Goal: Contribute content: Add original content to the website for others to see

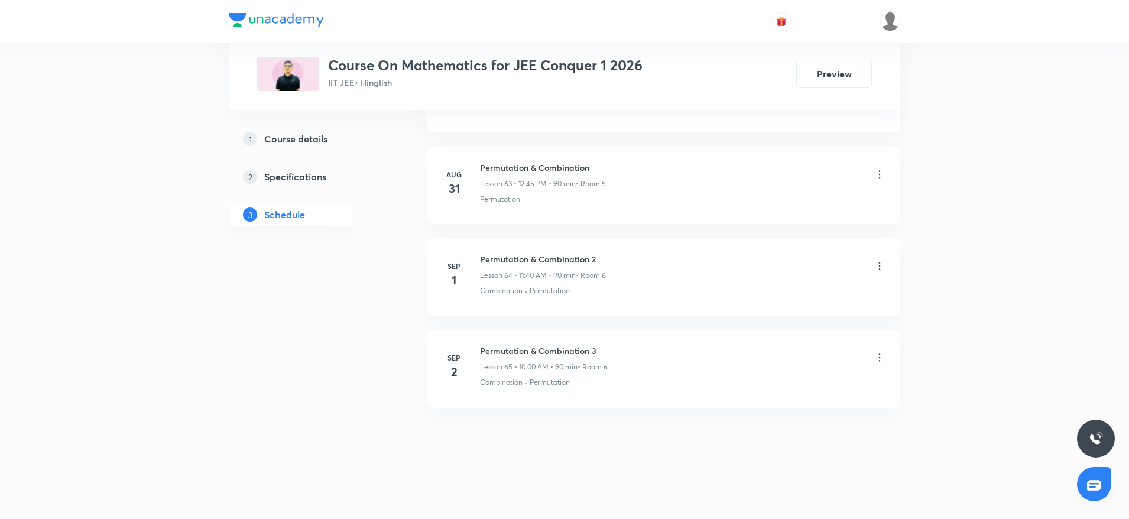
click at [518, 346] on h6 "Permutation & Combination 3" at bounding box center [544, 351] width 128 height 12
copy h6 "Permutation & Combination 3"
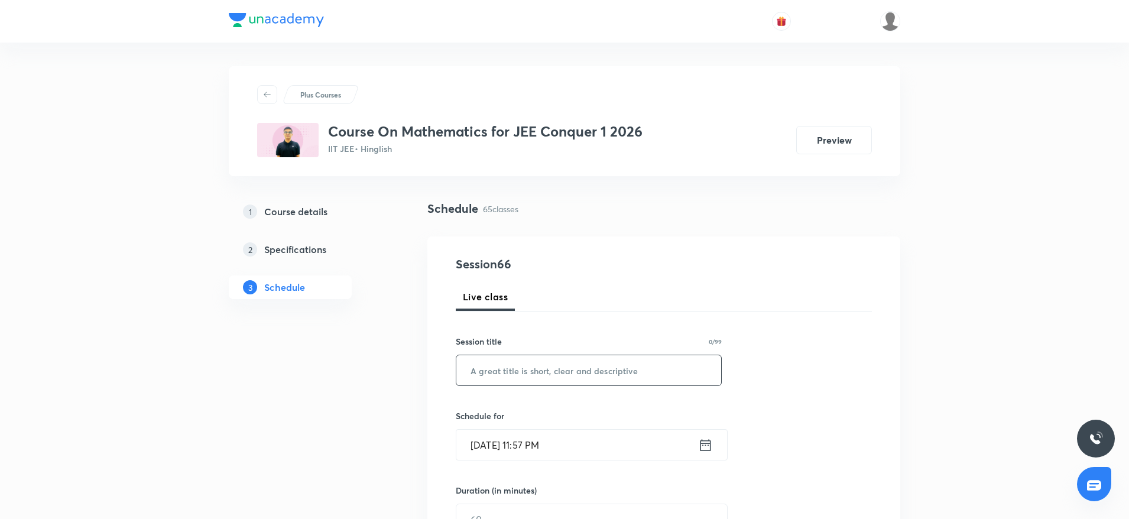
click at [477, 372] on input "text" at bounding box center [588, 370] width 265 height 30
paste input "Permutation & Combination 3"
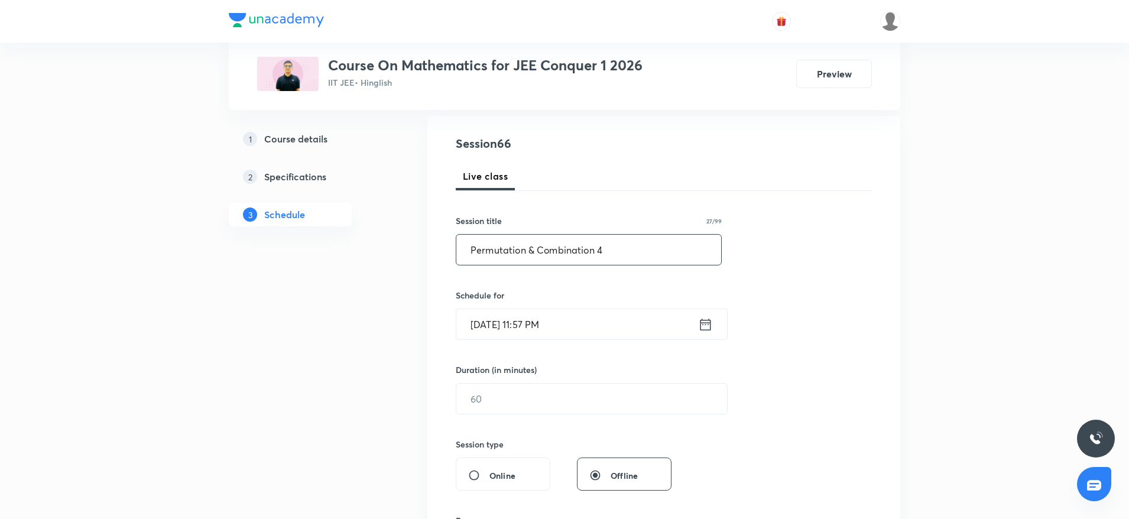
scroll to position [130, 0]
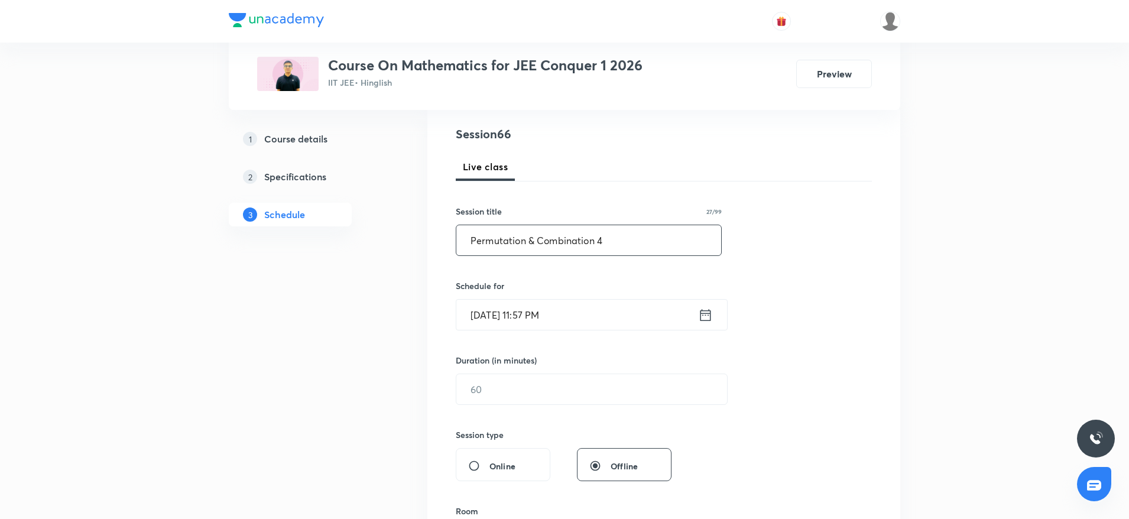
type input "Permutation & Combination 4"
click at [596, 320] on input "Sep 3, 2025, 11:57 PM" at bounding box center [577, 315] width 242 height 30
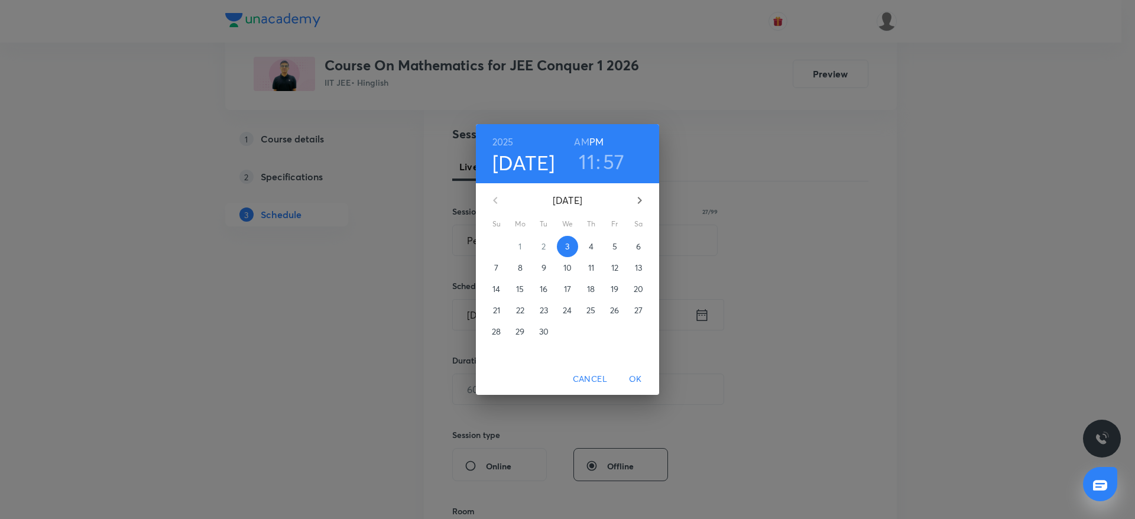
click at [589, 244] on p "4" at bounding box center [591, 247] width 5 height 12
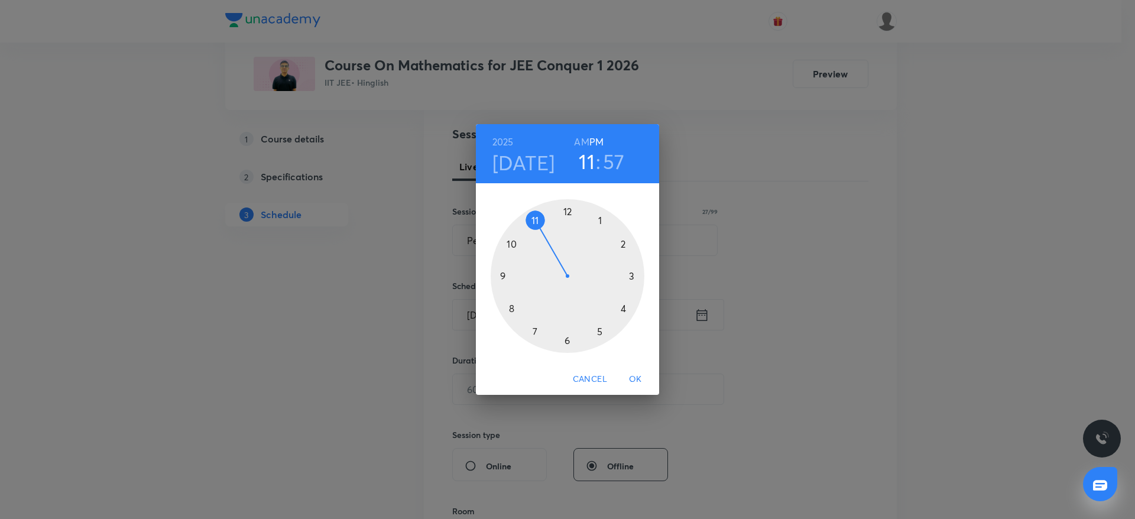
click at [579, 146] on h6 "AM" at bounding box center [581, 142] width 15 height 17
click at [513, 241] on div at bounding box center [568, 276] width 154 height 154
click at [568, 208] on div at bounding box center [568, 276] width 154 height 154
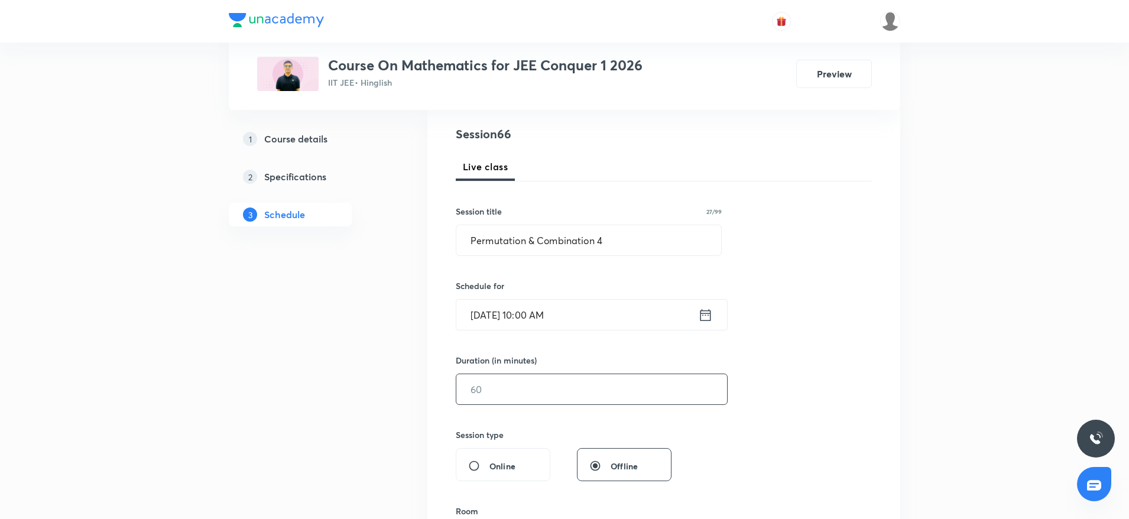
click at [504, 396] on input "text" at bounding box center [591, 389] width 271 height 30
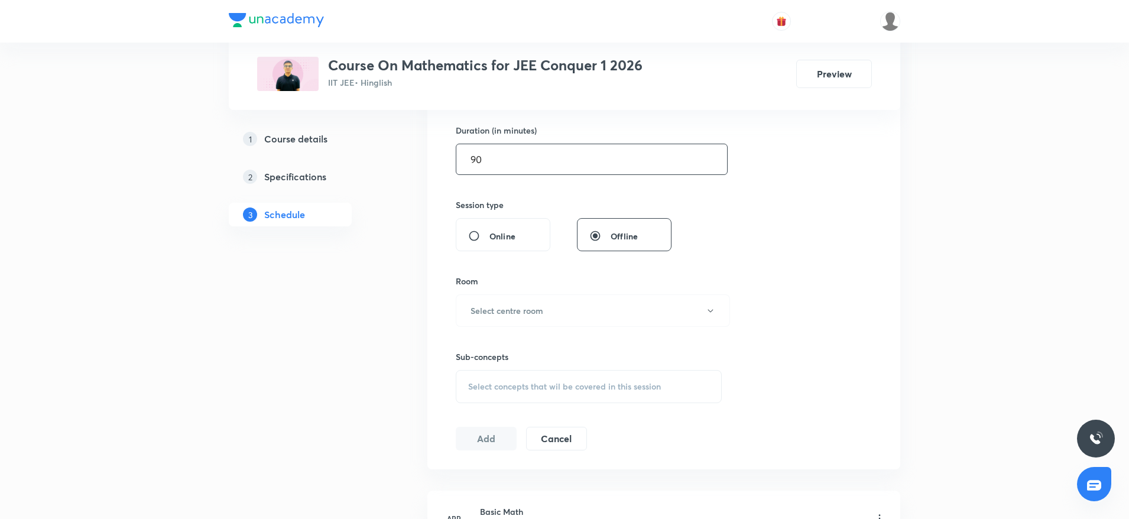
scroll to position [367, 0]
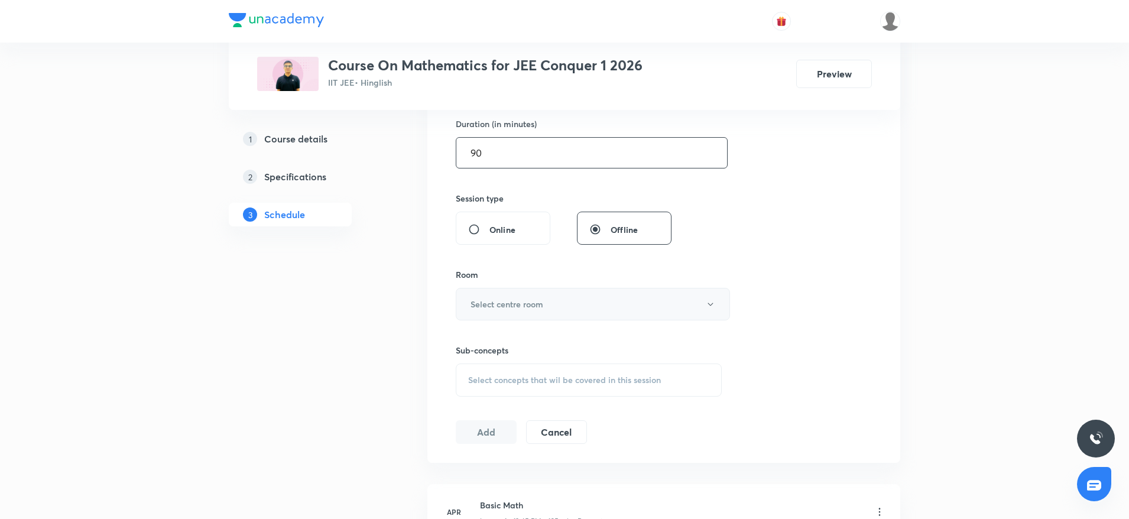
type input "90"
click at [505, 315] on button "Select centre room" at bounding box center [593, 304] width 274 height 33
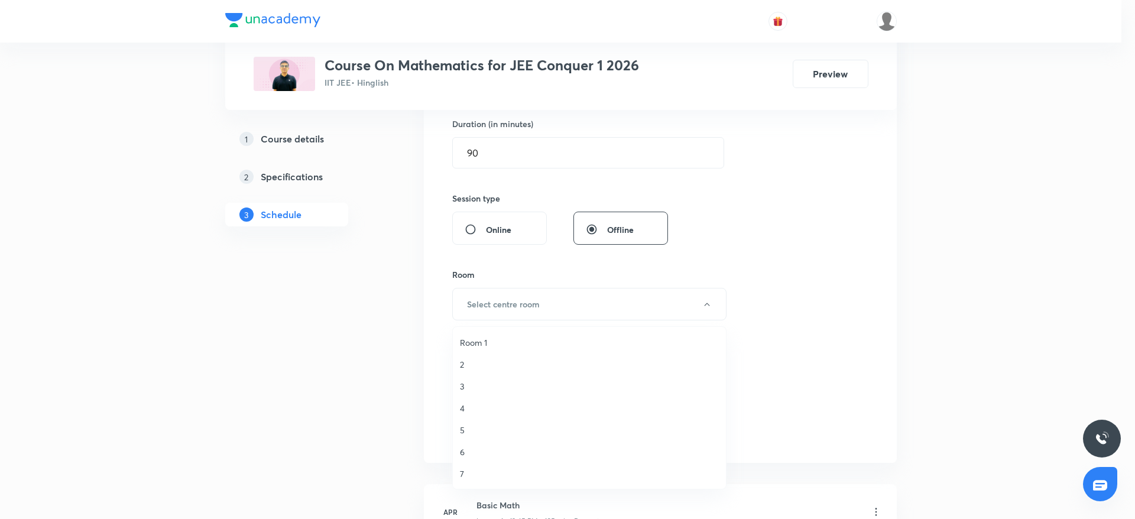
click at [471, 449] on span "6" at bounding box center [589, 452] width 259 height 12
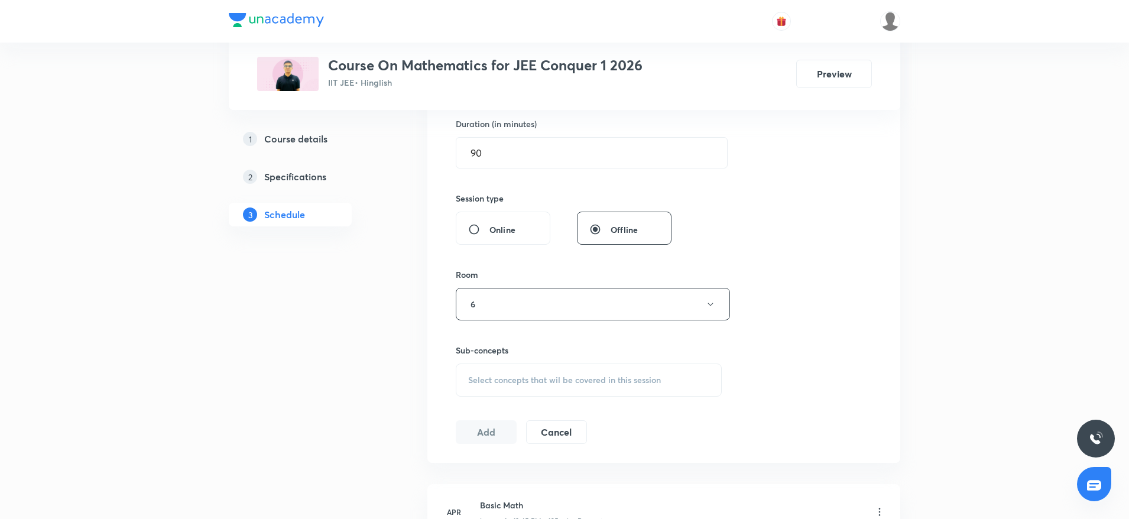
click at [495, 375] on span "Select concepts that wil be covered in this session" at bounding box center [564, 379] width 193 height 9
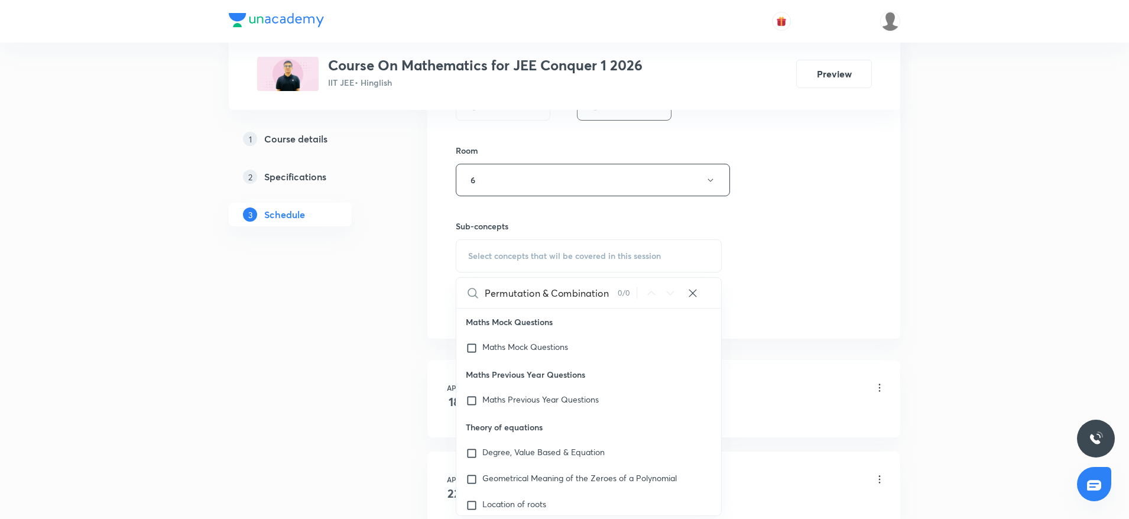
click at [578, 294] on input "Permutation & Combination" at bounding box center [551, 293] width 133 height 30
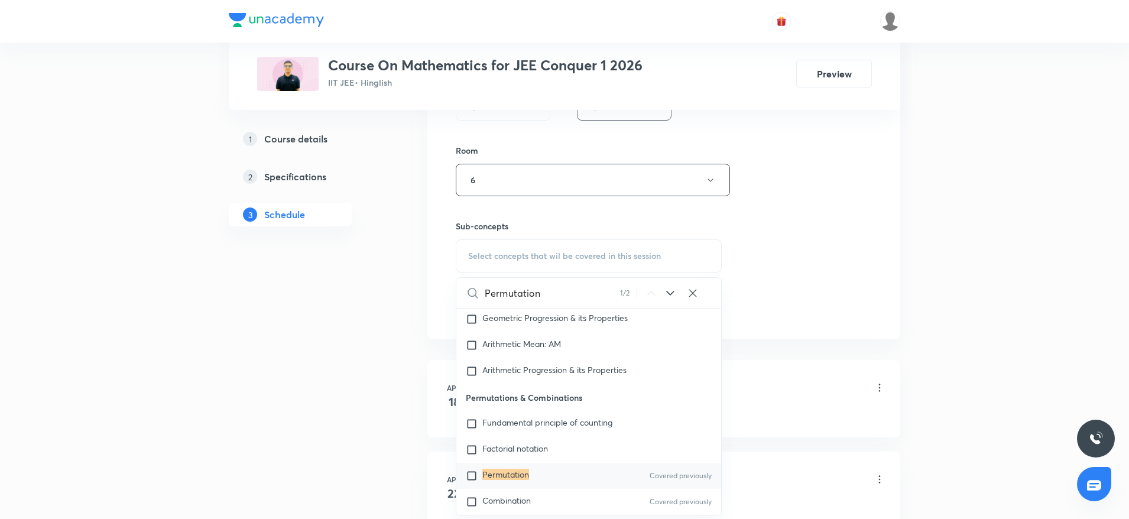
scroll to position [2209, 0]
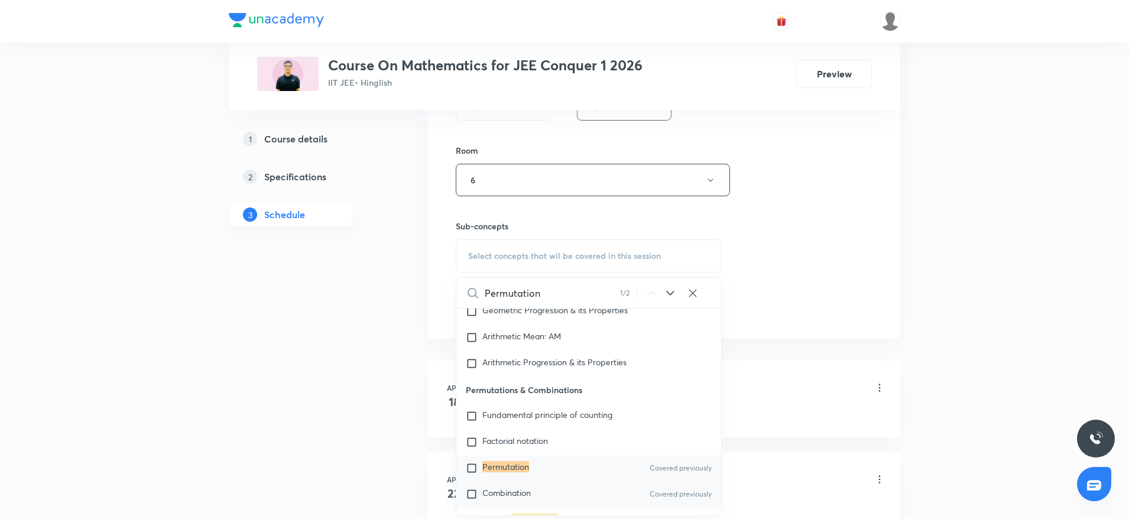
type input "Permutation"
click at [487, 481] on div "Combination Covered previously" at bounding box center [588, 494] width 265 height 26
checkbox input "true"
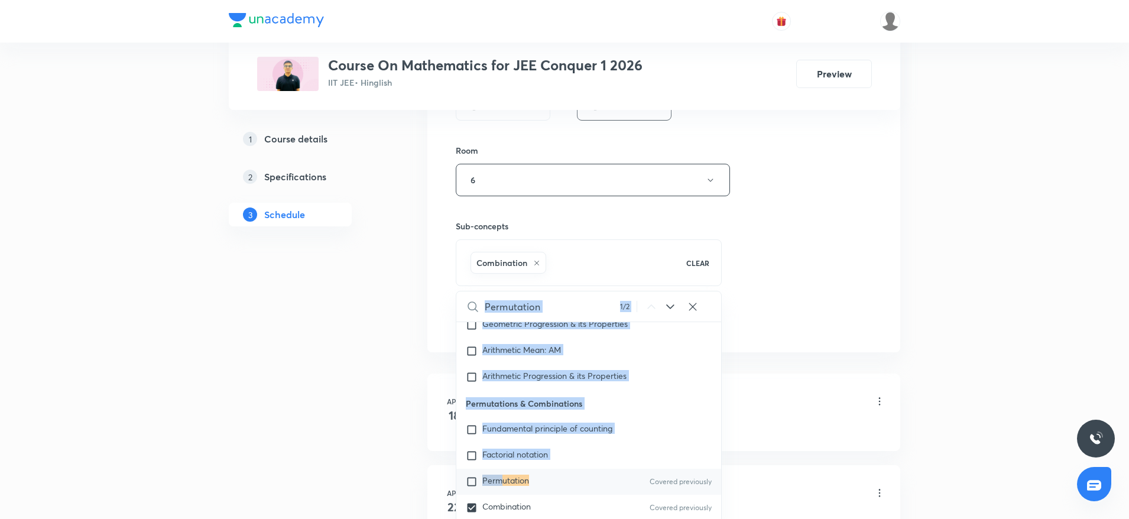
scroll to position [1806, 0]
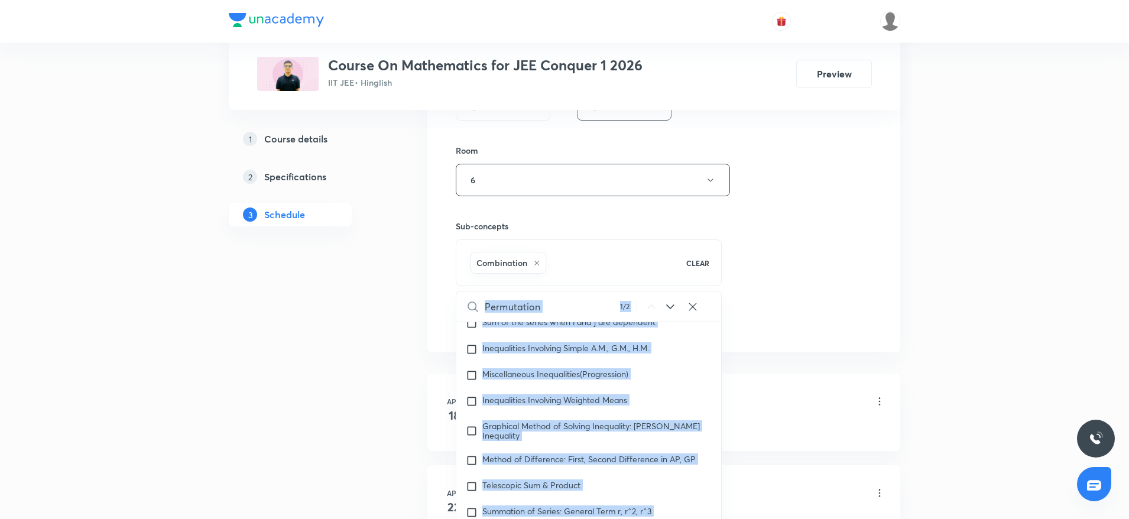
drag, startPoint x: 504, startPoint y: 467, endPoint x: 790, endPoint y: 271, distance: 346.1
click at [790, 271] on div "Session 66 Live class Session title 27/99 Permutation & Combination 4 ​ Schedul…" at bounding box center [664, 49] width 416 height 569
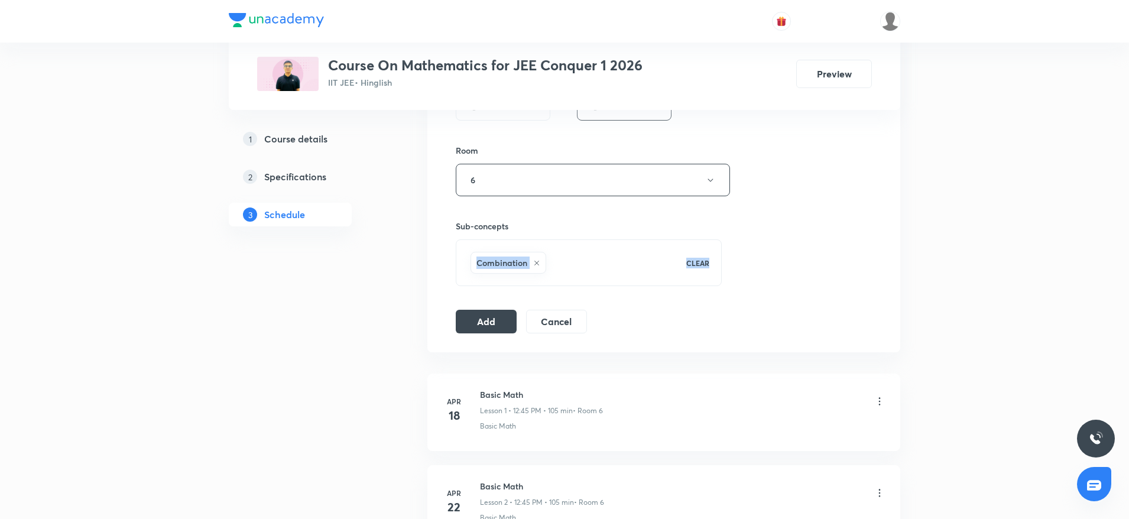
click at [790, 271] on div "Session 66 Live class Session title 27/99 Permutation & Combination 4 ​ Schedul…" at bounding box center [664, 49] width 416 height 569
click at [468, 313] on button "Add" at bounding box center [486, 321] width 61 height 24
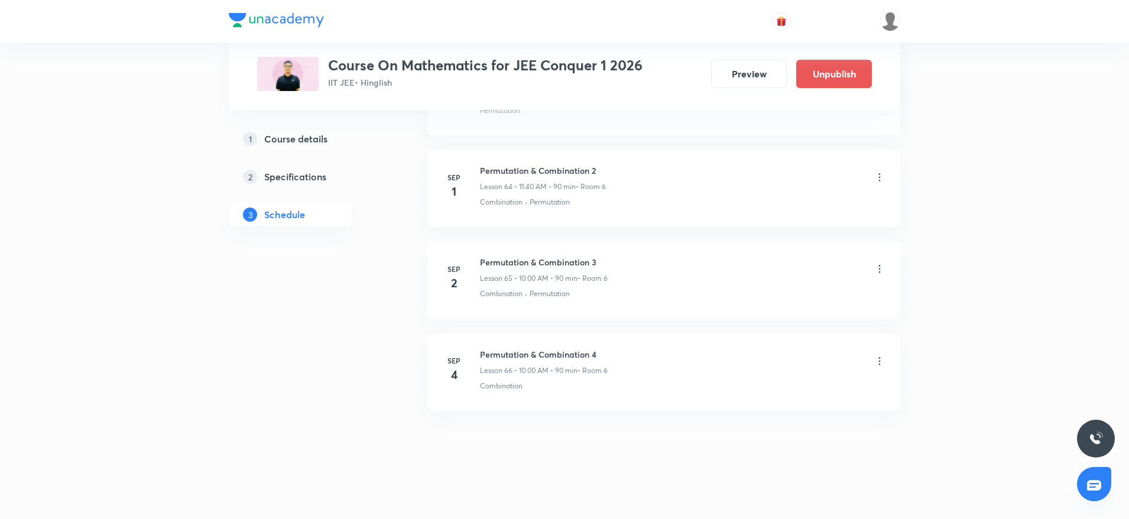
scroll to position [5934, 0]
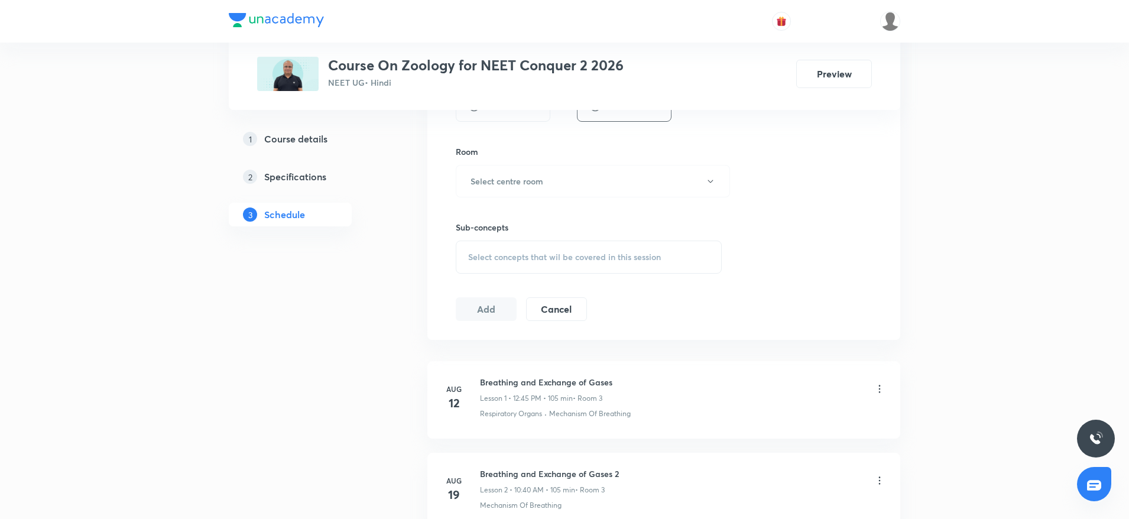
scroll to position [978, 0]
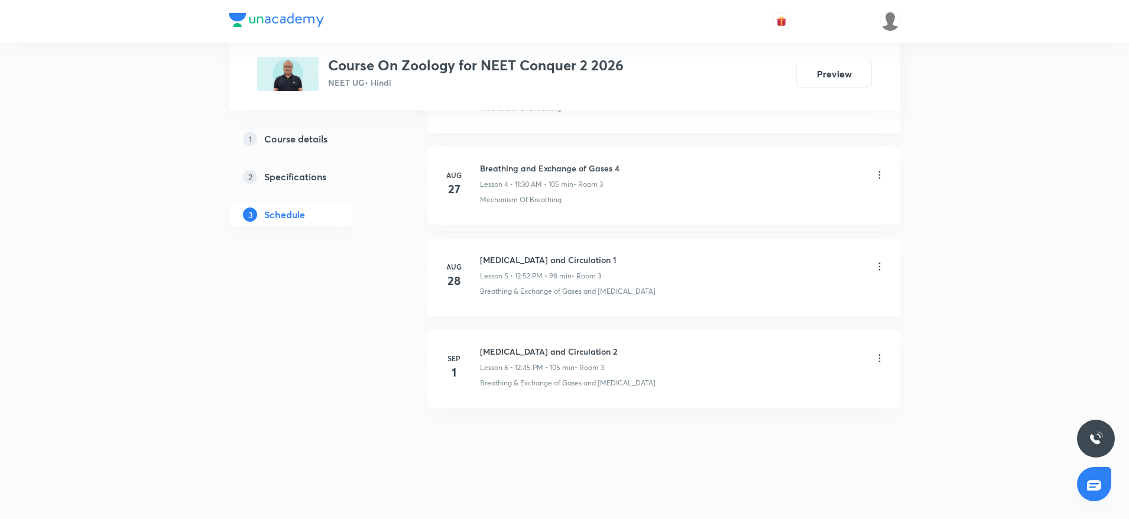
click at [508, 353] on h6 "Body Fluids and Circulation 2" at bounding box center [548, 351] width 137 height 12
copy h6 "Body Fluids and Circulation 2"
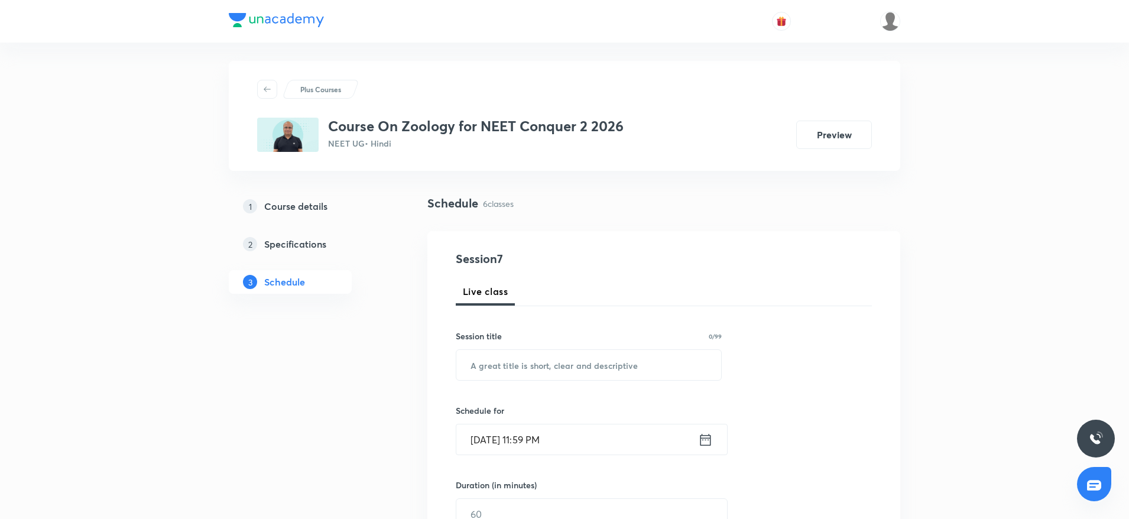
scroll to position [0, 0]
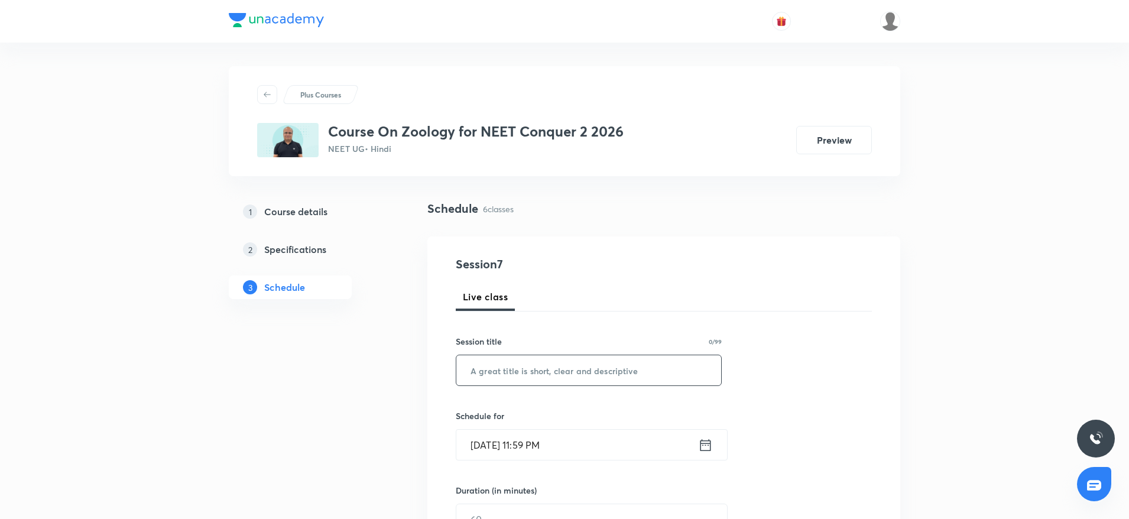
click at [511, 367] on input "text" at bounding box center [588, 370] width 265 height 30
paste input "Body Fluids and Circulation 2"
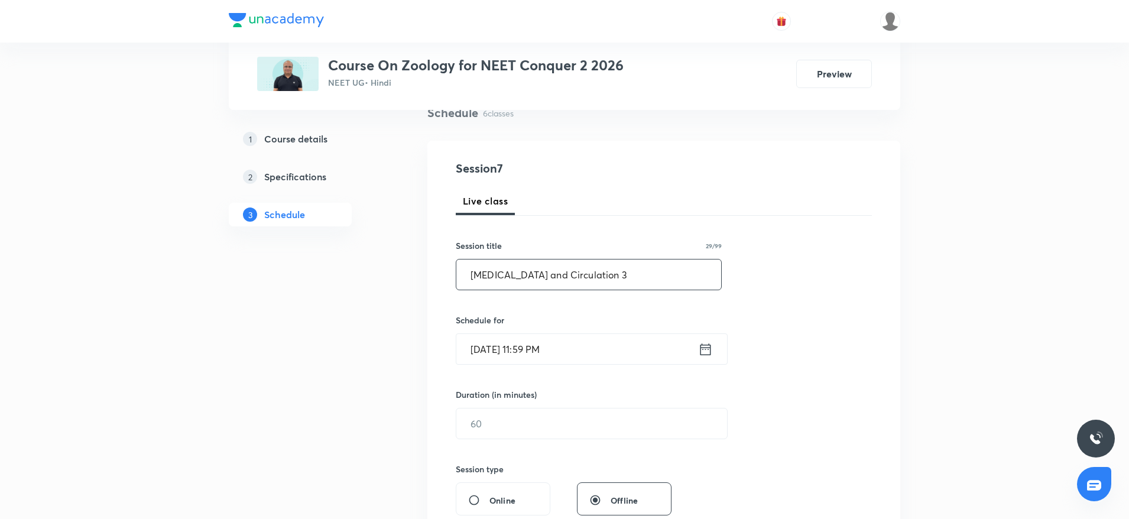
scroll to position [136, 0]
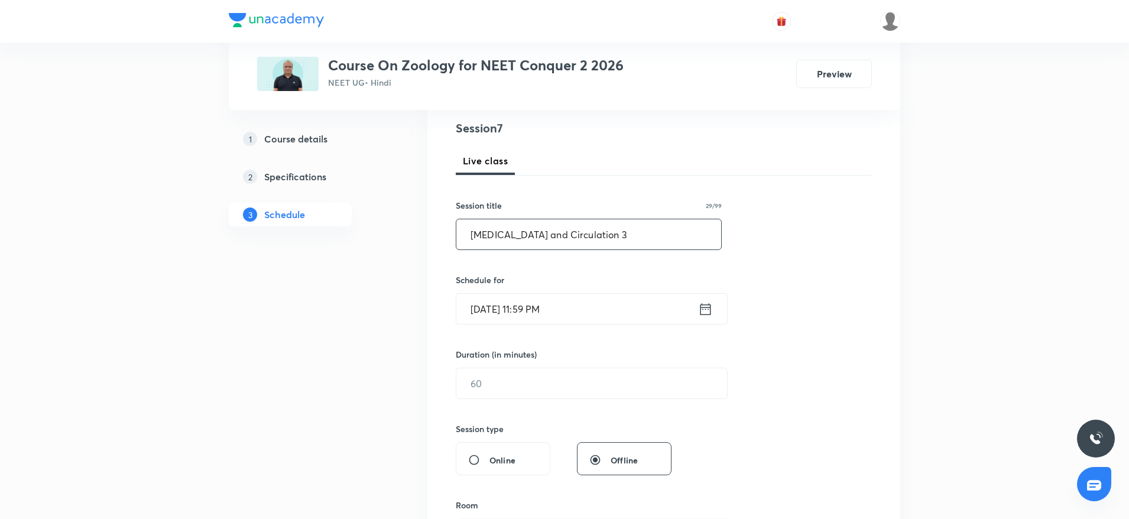
type input "Body Fluids and Circulation 3"
click at [583, 294] on input "Sep 3, 2025, 11:59 PM" at bounding box center [577, 309] width 242 height 30
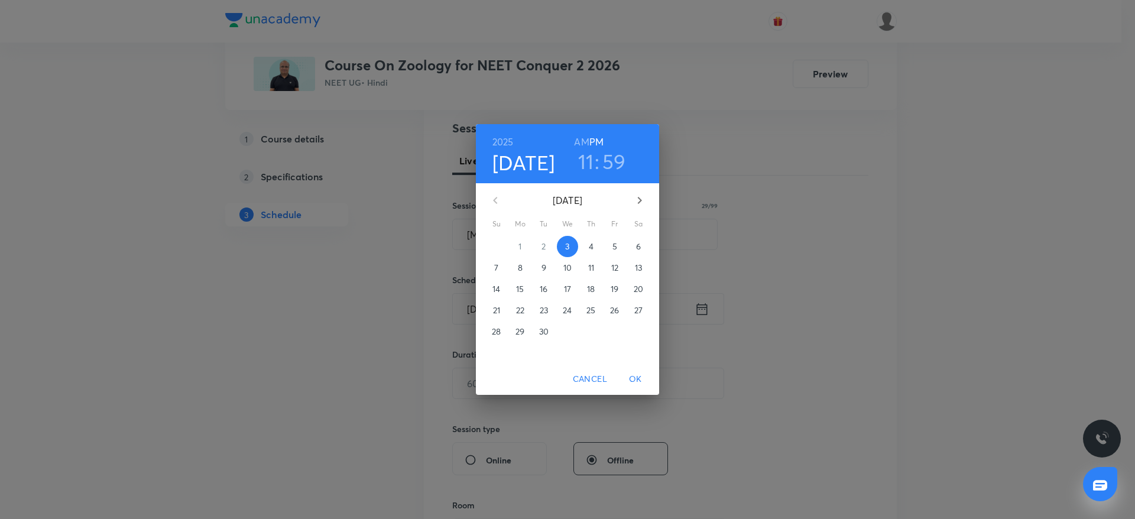
click at [589, 247] on p "4" at bounding box center [591, 247] width 5 height 12
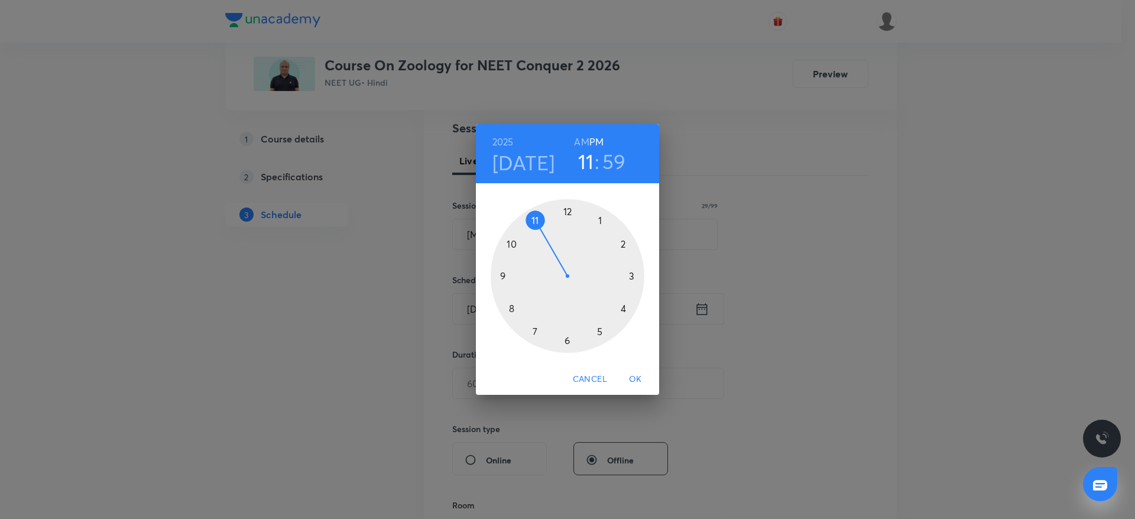
click at [508, 241] on div at bounding box center [568, 276] width 154 height 154
click at [586, 137] on h6 "AM" at bounding box center [581, 142] width 15 height 17
click at [563, 217] on div at bounding box center [568, 276] width 154 height 154
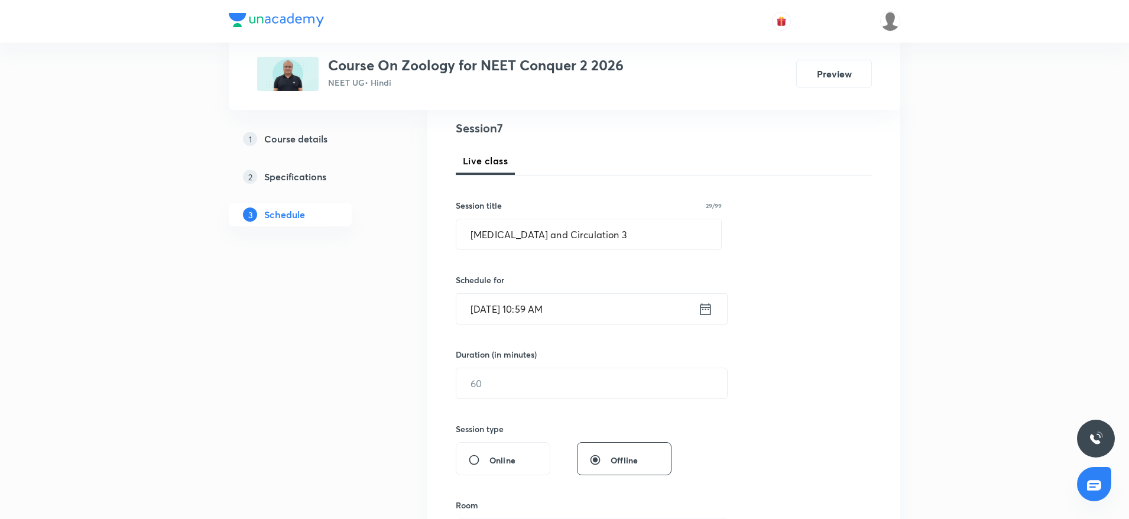
click at [600, 319] on input "Sep 4, 2025, 10:59 AM" at bounding box center [577, 309] width 242 height 30
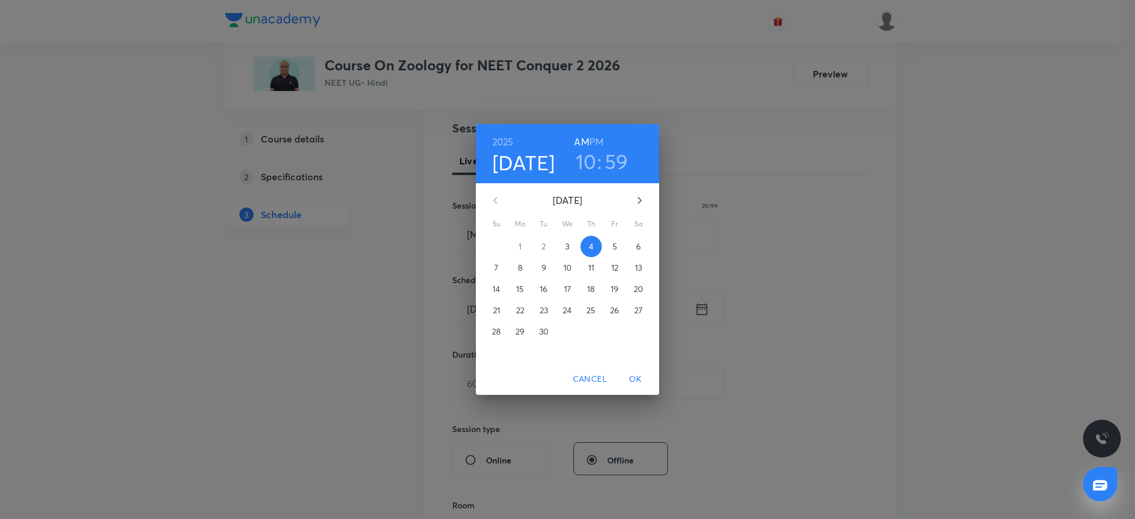
click at [617, 173] on h3 "59" at bounding box center [617, 161] width 24 height 25
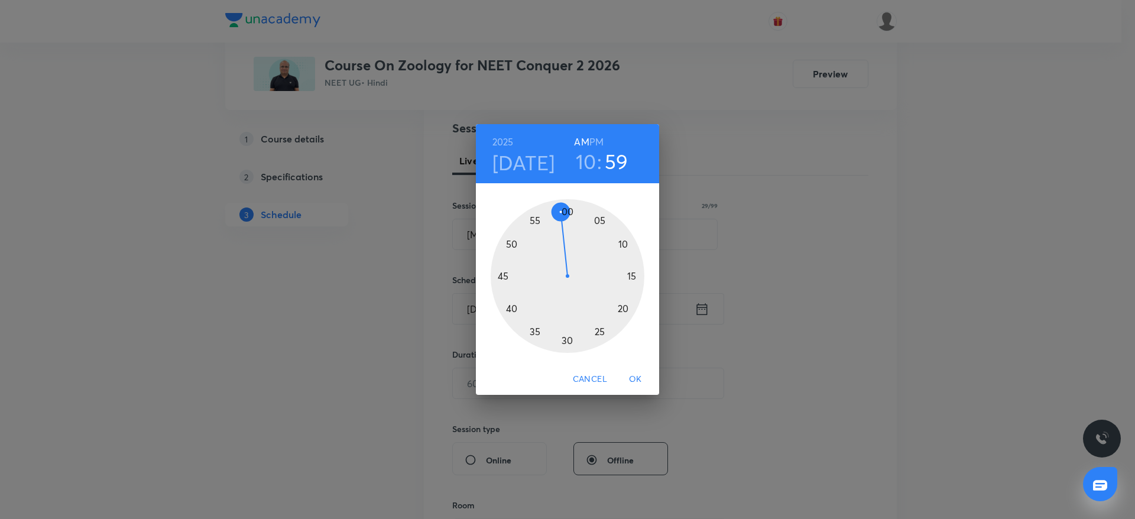
click at [507, 309] on div at bounding box center [568, 276] width 154 height 154
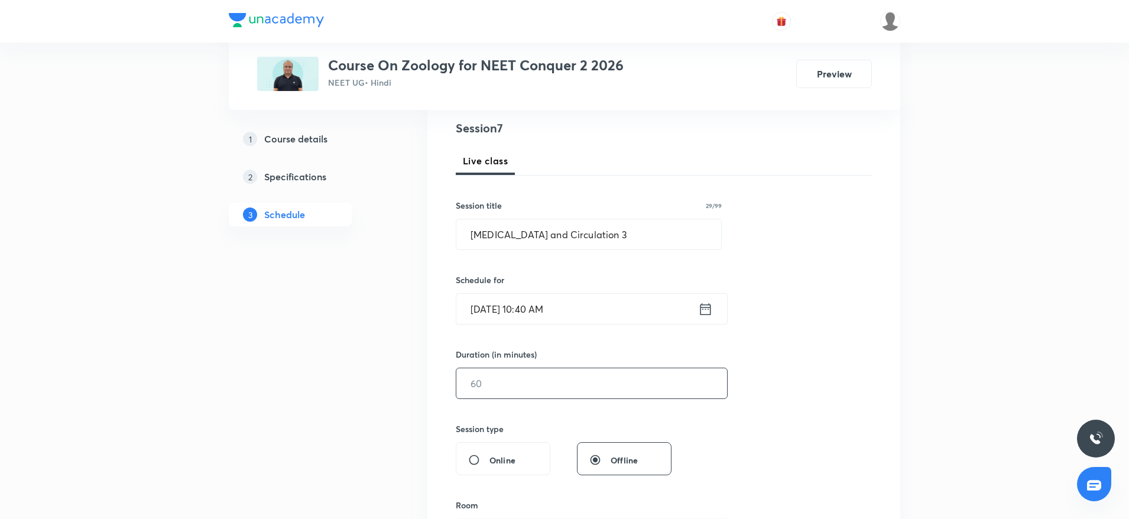
click at [477, 393] on input "text" at bounding box center [591, 383] width 271 height 30
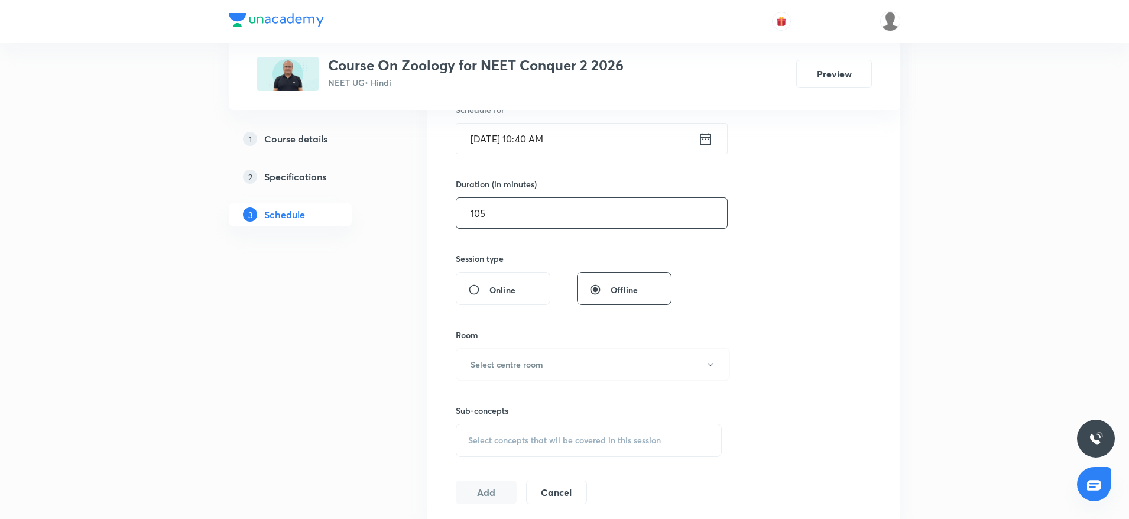
scroll to position [313, 0]
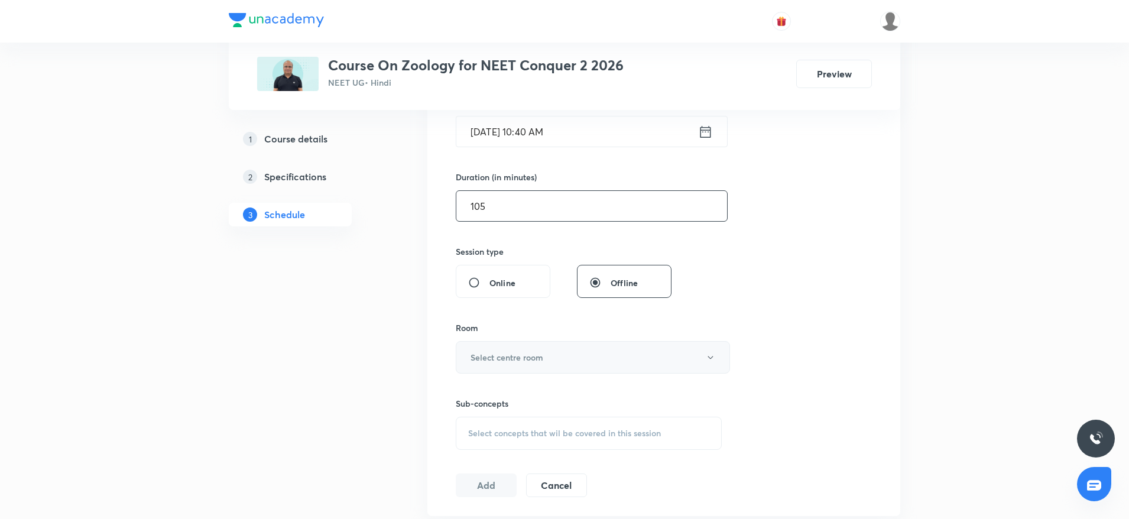
type input "105"
click at [506, 362] on h6 "Select centre room" at bounding box center [507, 357] width 73 height 12
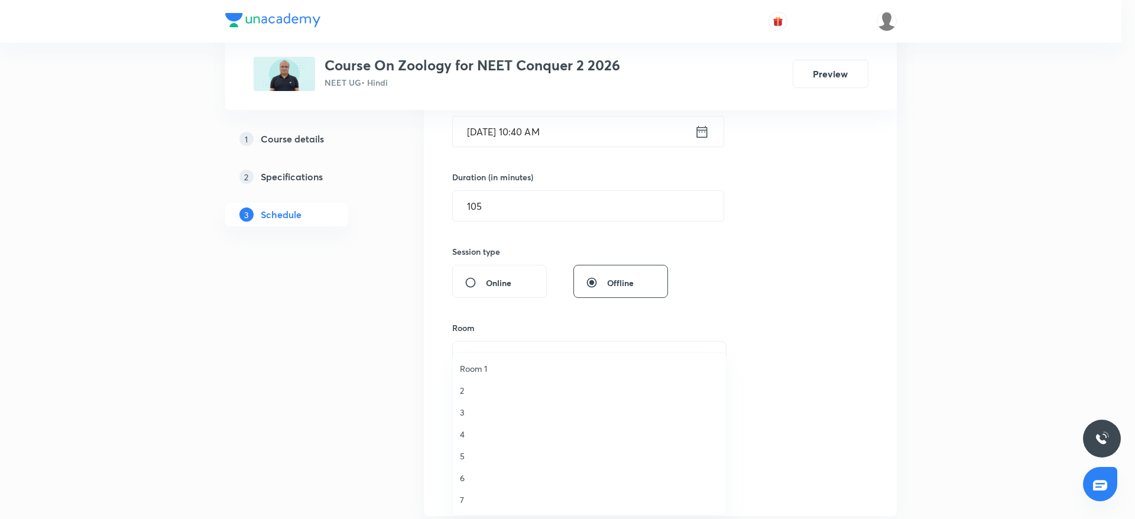
click at [469, 407] on span "3" at bounding box center [589, 412] width 259 height 12
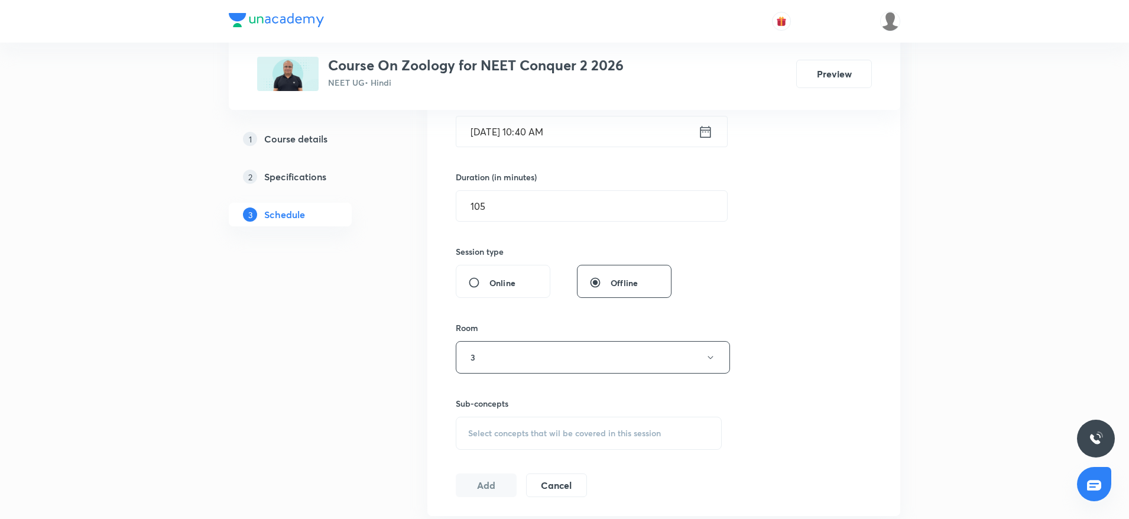
click at [487, 439] on div "Select concepts that wil be covered in this session" at bounding box center [589, 433] width 266 height 33
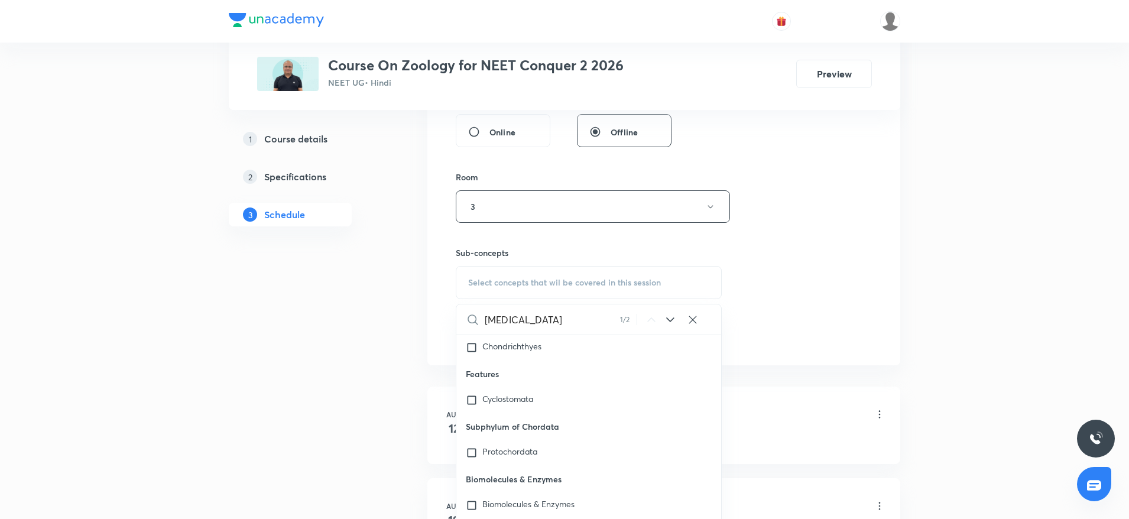
scroll to position [54286, 0]
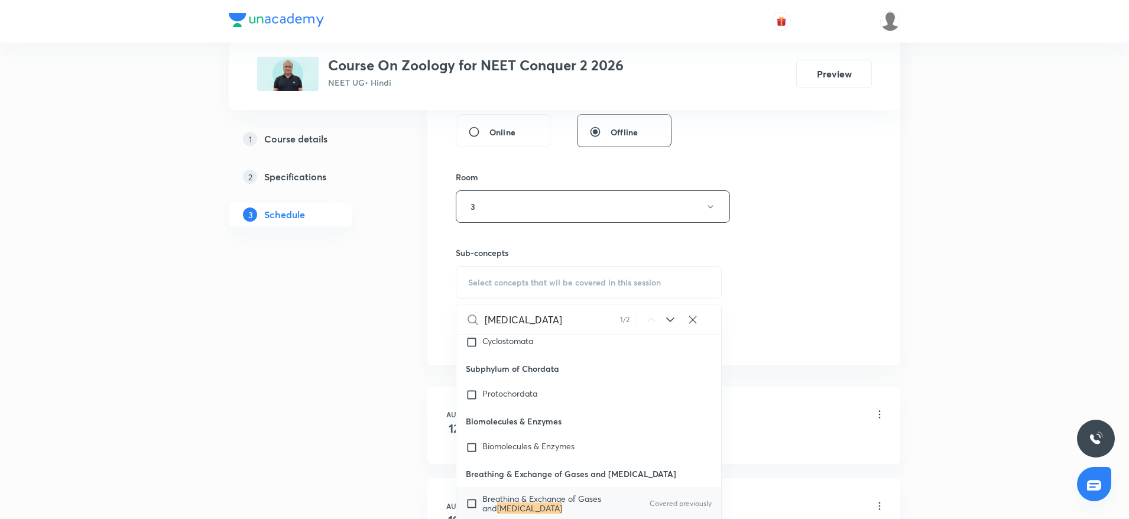
type input "Body Fluids"
click at [543, 493] on span "Breathing & Exchange of Gases and" at bounding box center [541, 503] width 119 height 21
checkbox input "true"
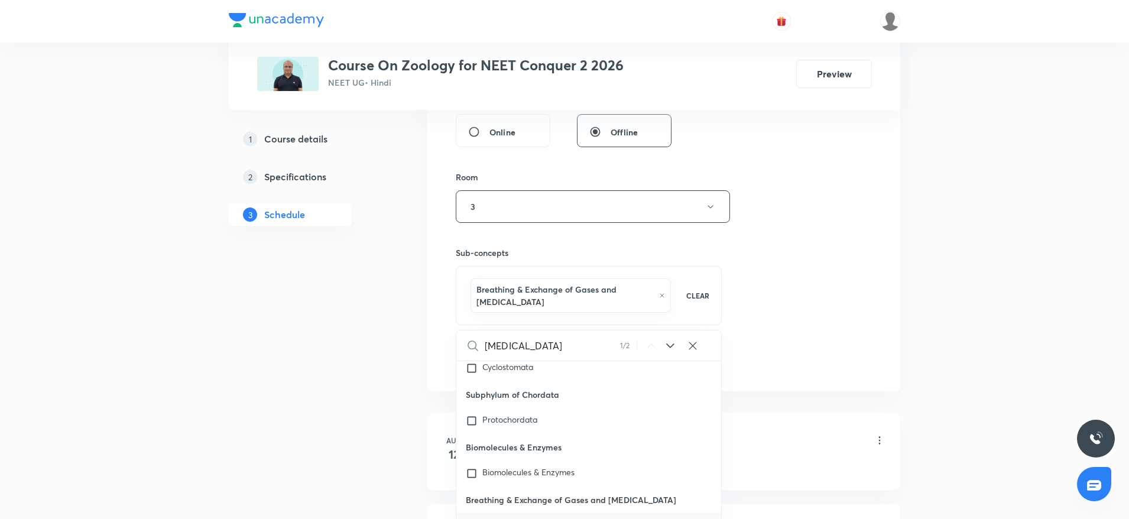
click at [748, 267] on div "Session 7 Live class Session title 29/99 Body Fluids and Circulation 3 ​ Schedu…" at bounding box center [664, 81] width 416 height 581
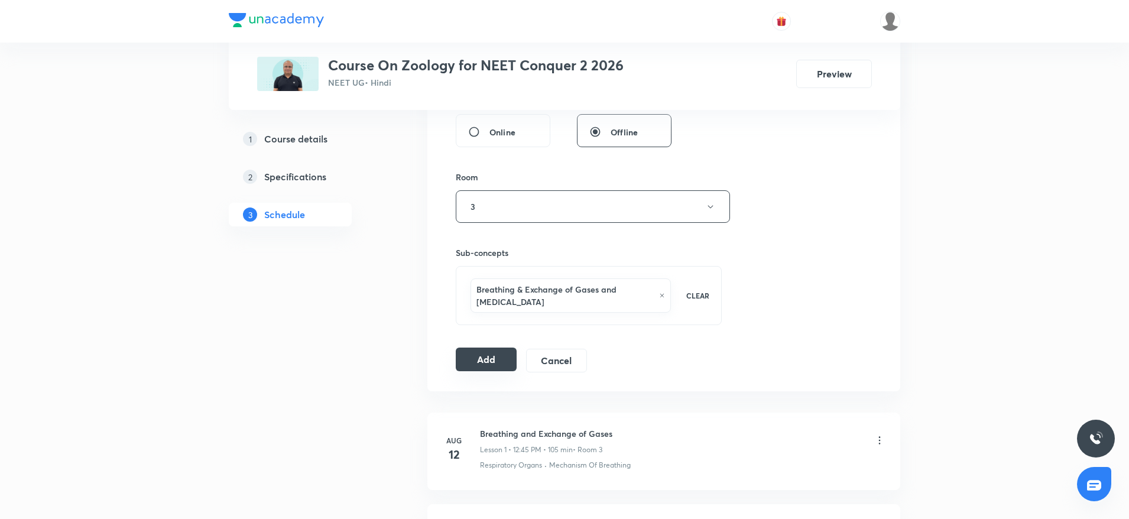
click at [478, 352] on button "Add" at bounding box center [486, 360] width 61 height 24
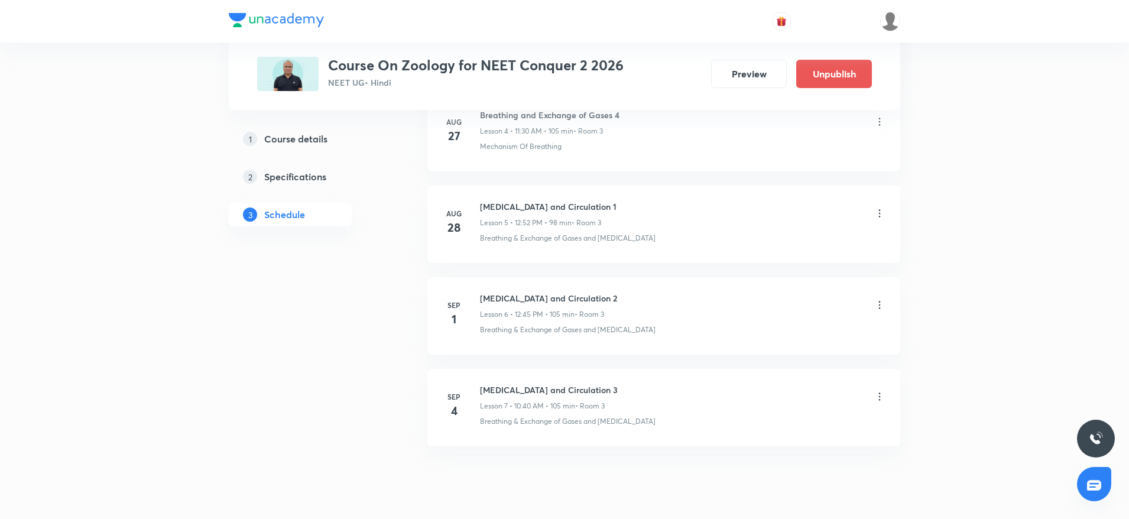
scroll to position [527, 0]
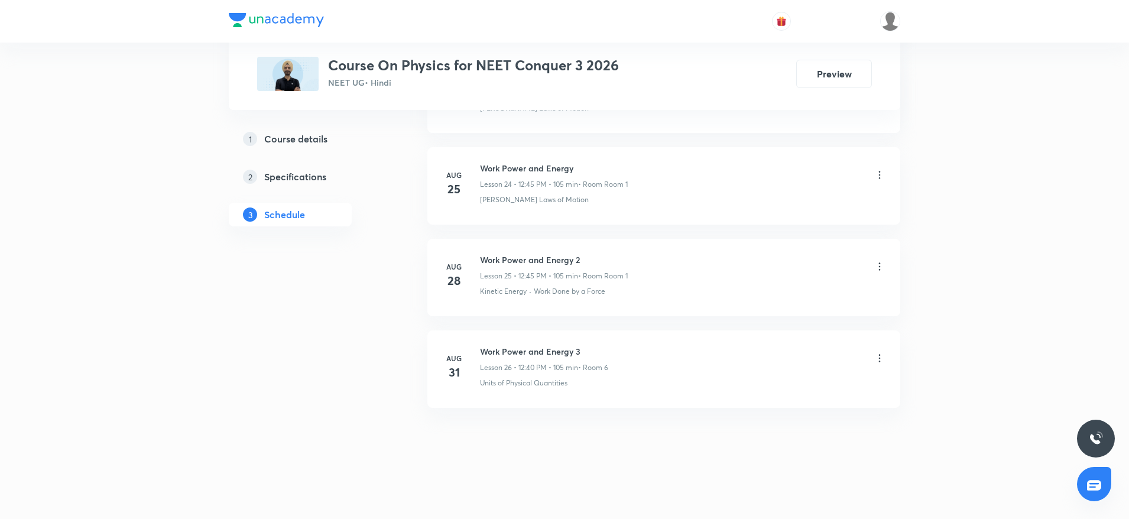
click at [521, 354] on h6 "Work Power and Energy 3" at bounding box center [544, 351] width 128 height 12
copy h6 "Work Power and Energy 3"
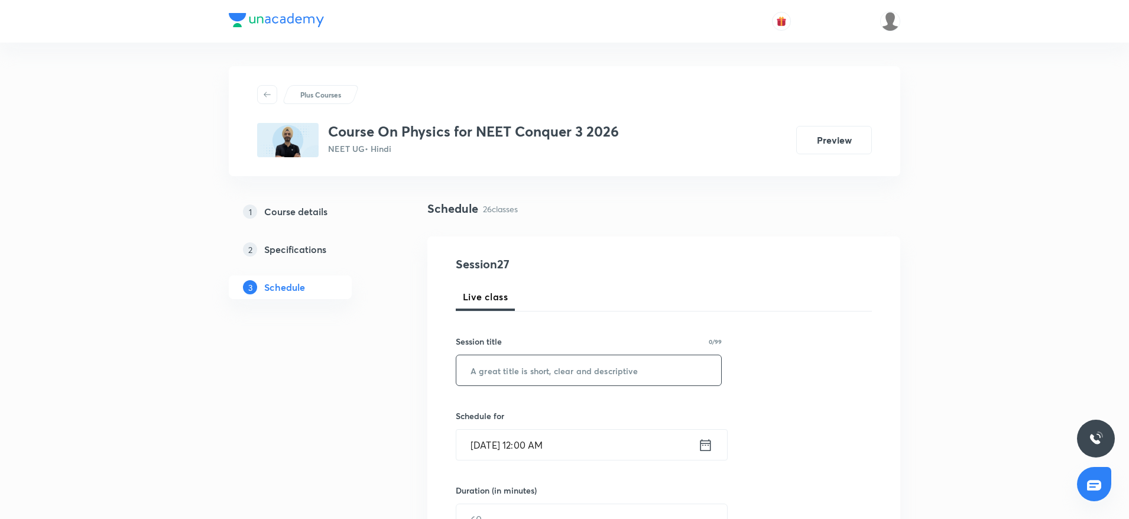
click at [515, 364] on input "text" at bounding box center [588, 370] width 265 height 30
paste input "Work Power and Energy 3"
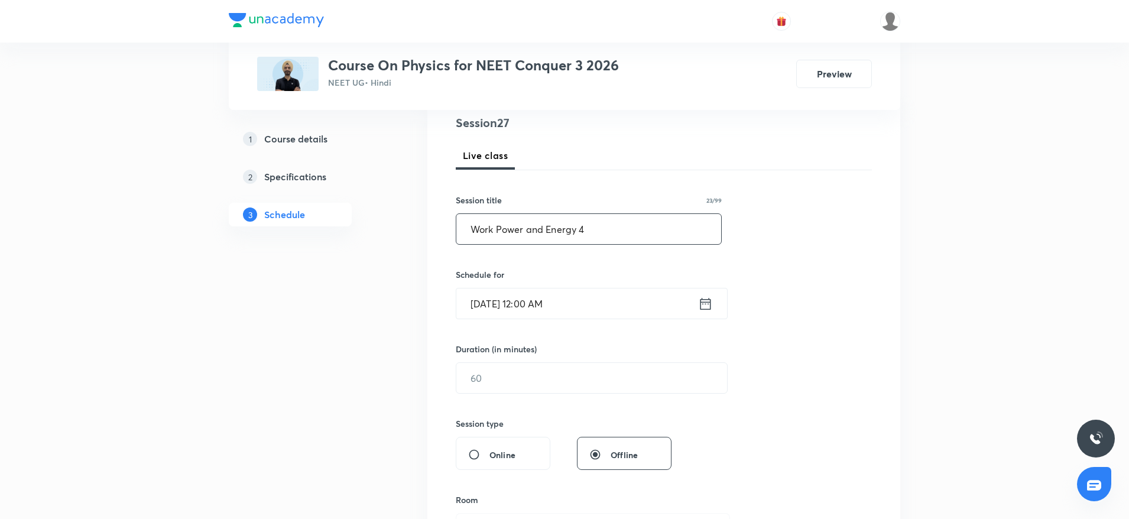
scroll to position [142, 0]
type input "Work Power and Energy 4"
click at [607, 298] on input "Sep 4, 2025, 12:00 AM" at bounding box center [577, 303] width 242 height 30
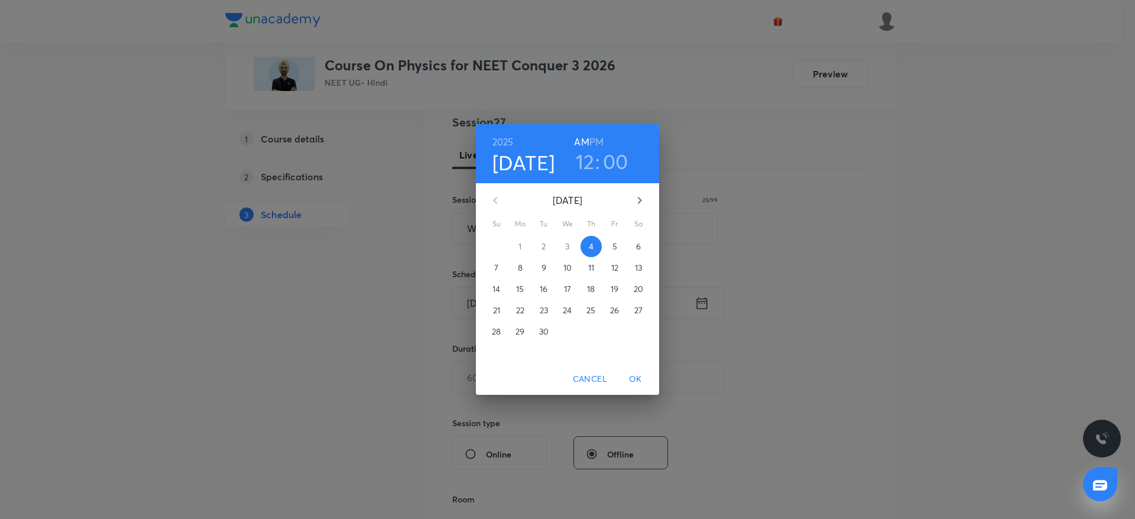
click at [585, 161] on h3 "12" at bounding box center [585, 161] width 19 height 25
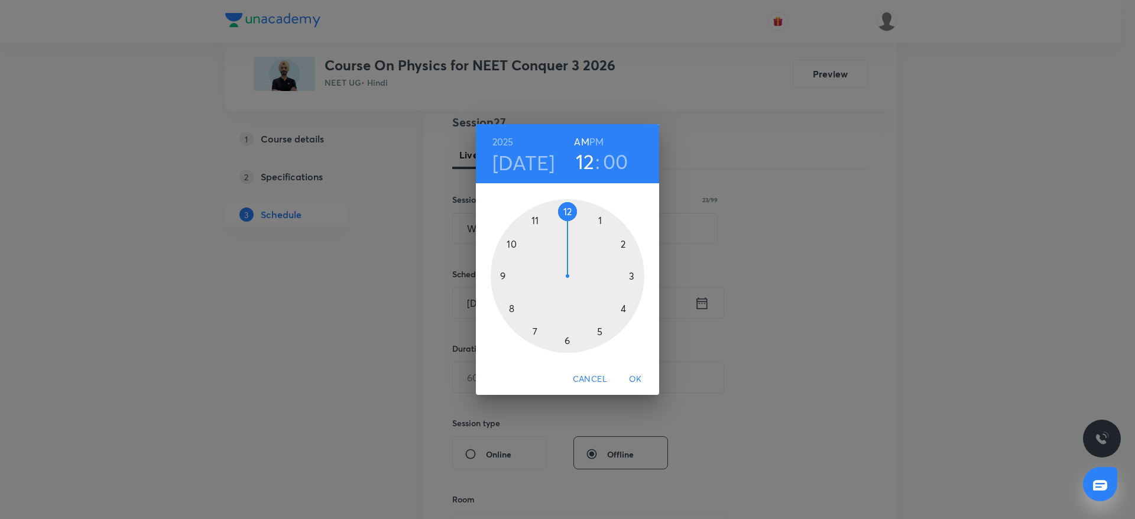
click at [507, 241] on div at bounding box center [568, 276] width 154 height 154
click at [633, 376] on span "OK" at bounding box center [635, 379] width 28 height 15
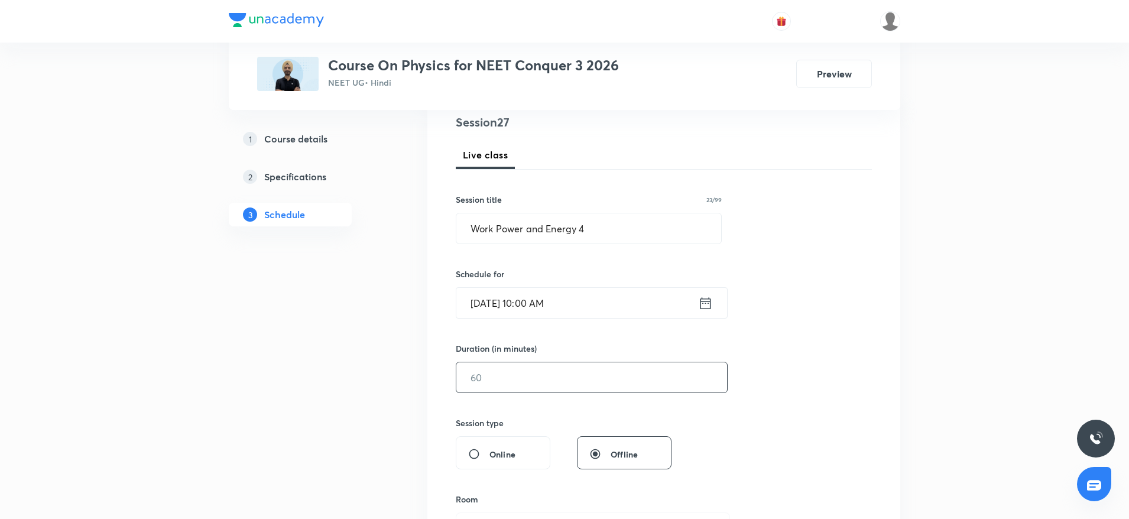
click at [577, 382] on input "text" at bounding box center [591, 377] width 271 height 30
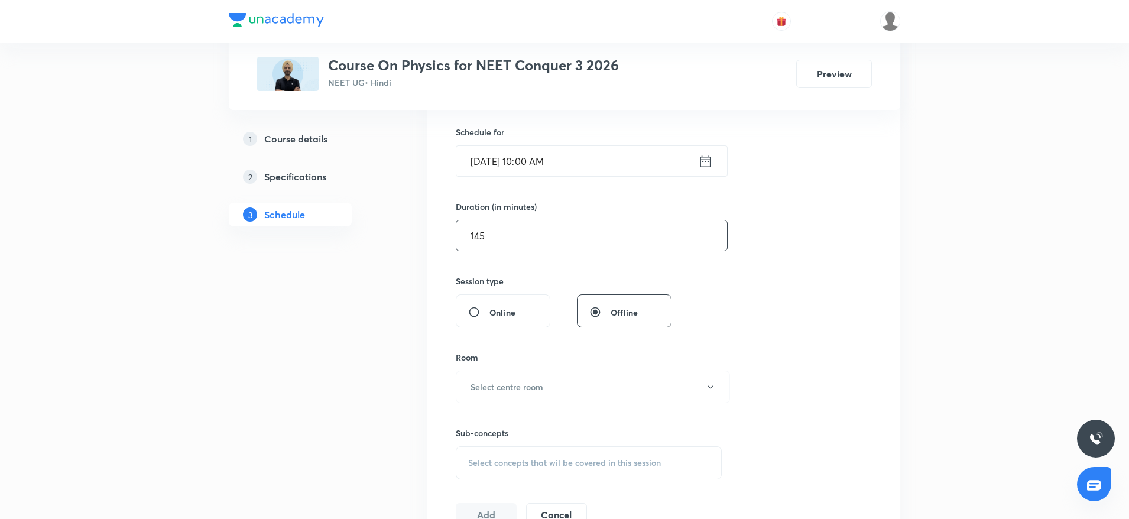
scroll to position [393, 0]
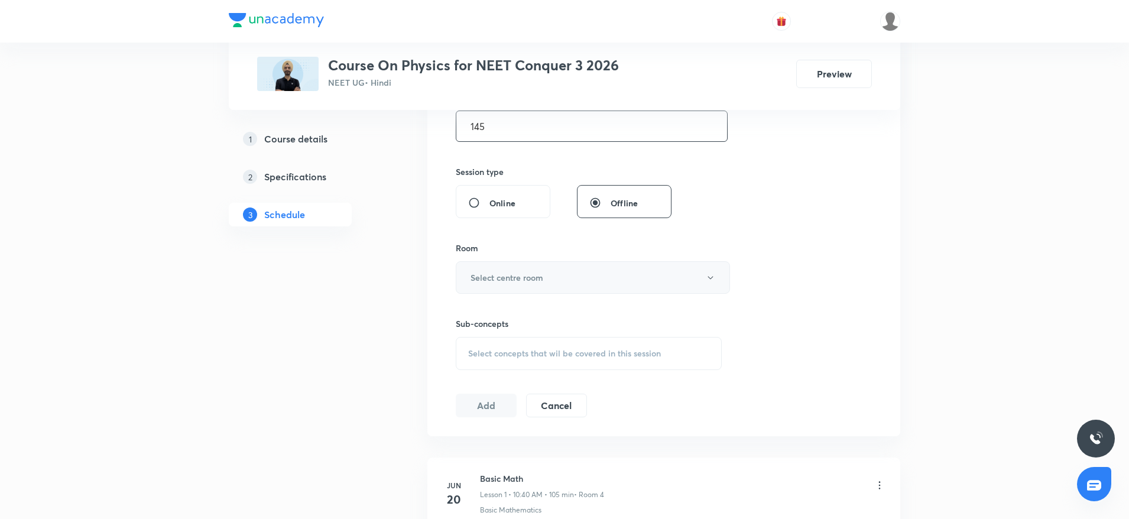
type input "145"
click at [543, 281] on h6 "Select centre room" at bounding box center [507, 277] width 73 height 12
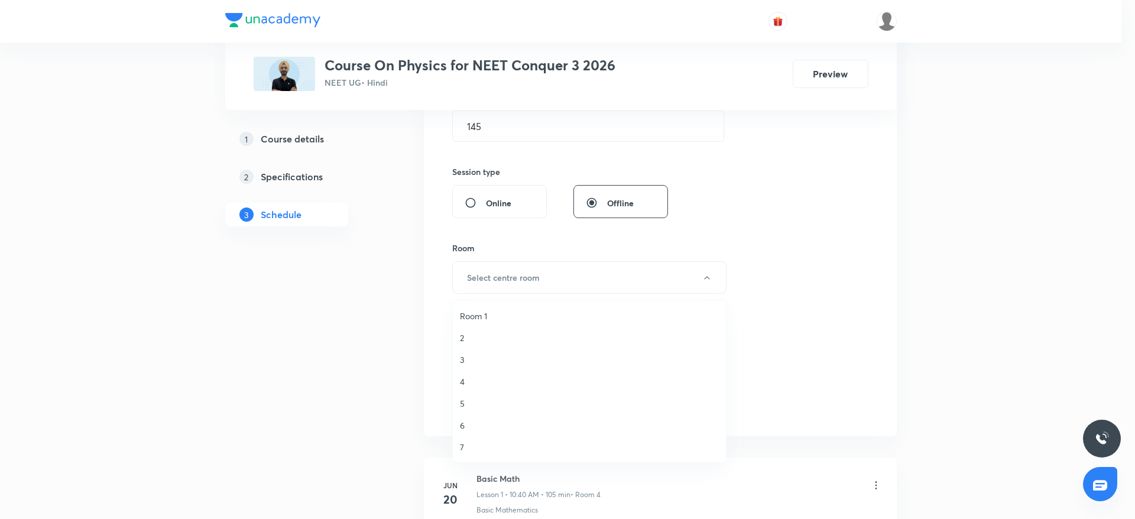
click at [511, 311] on span "Room 1" at bounding box center [589, 316] width 259 height 12
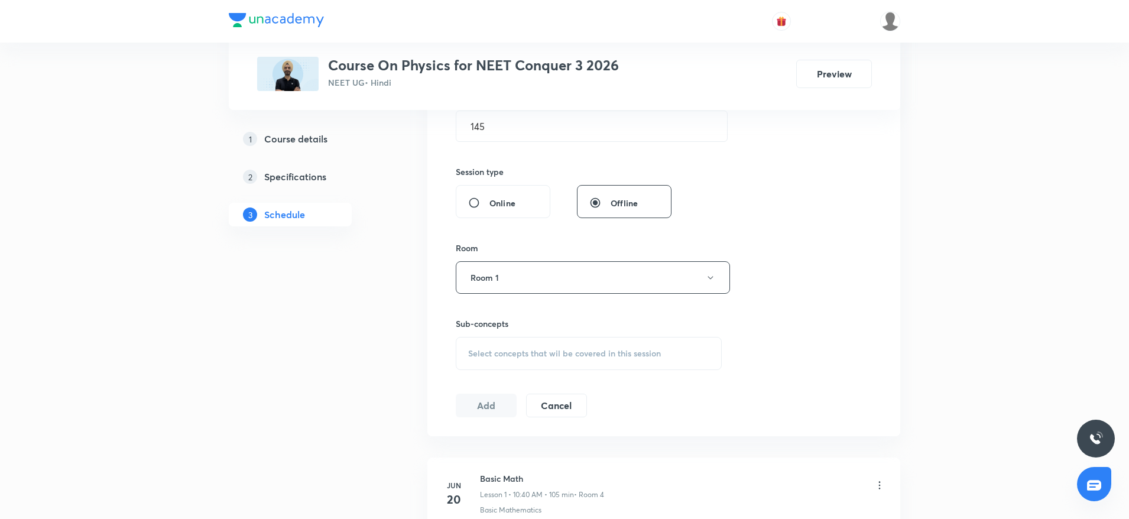
click at [482, 360] on div "Select concepts that wil be covered in this session" at bounding box center [589, 353] width 266 height 33
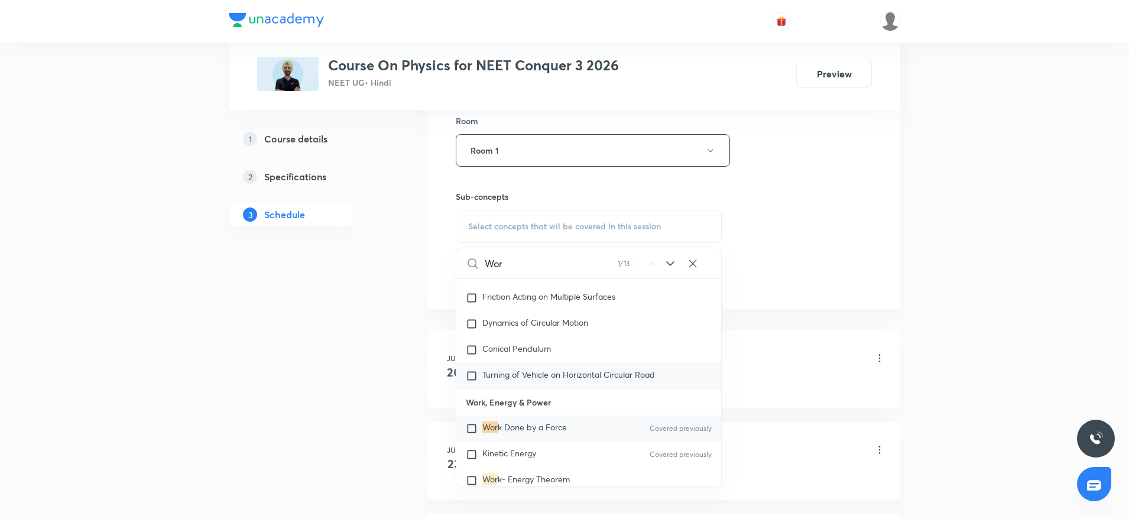
scroll to position [2949, 0]
type input "Wor"
click at [530, 429] on span "k Done by a Force" at bounding box center [532, 422] width 69 height 11
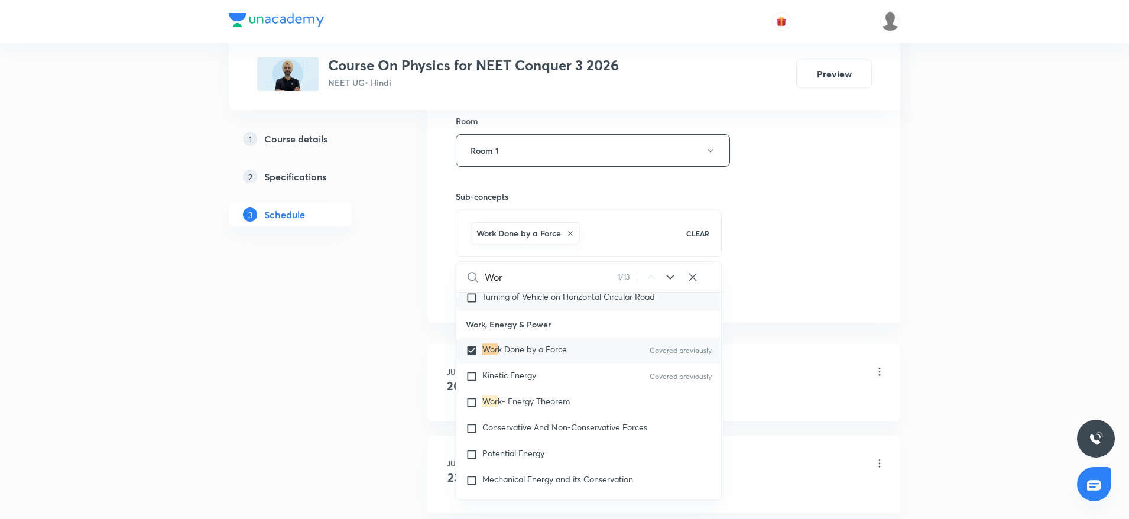
scroll to position [3055, 0]
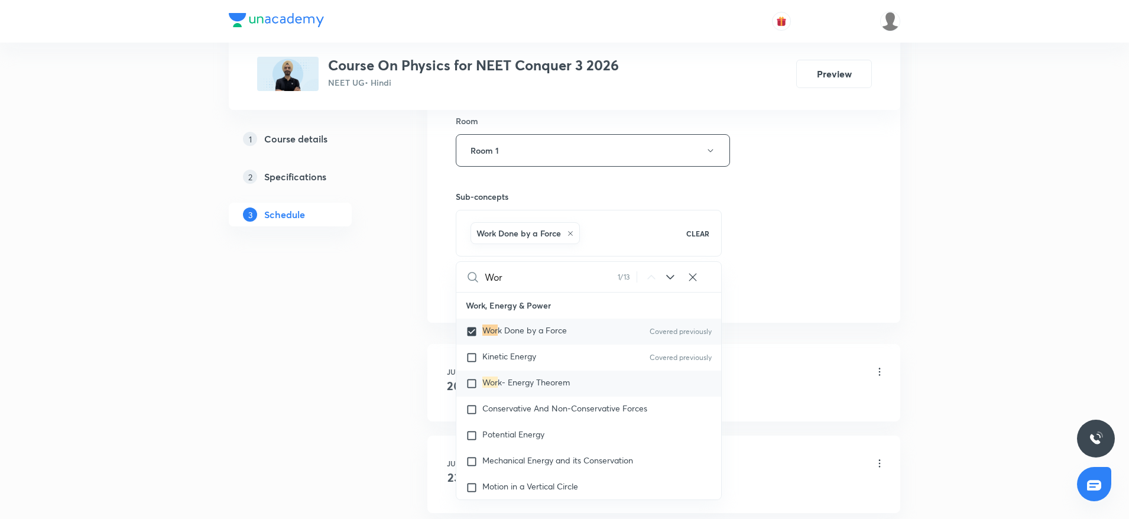
click at [569, 388] on span "k- Energy Theorem" at bounding box center [534, 382] width 72 height 11
checkbox input "true"
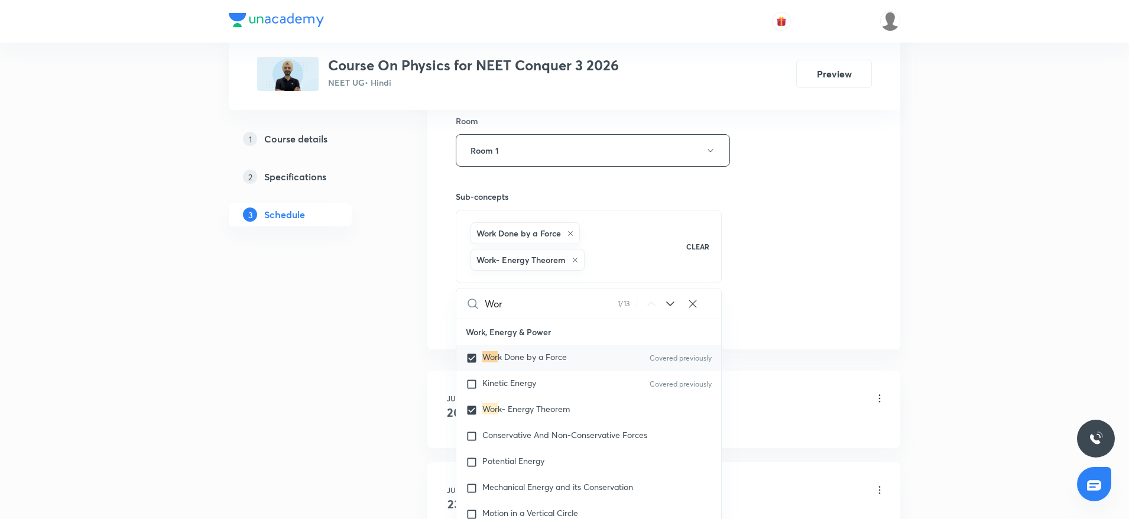
click at [823, 186] on div "Session 27 Live class Session title 23/99 Work Power and Energy 4 ​ Schedule fo…" at bounding box center [664, 32] width 416 height 595
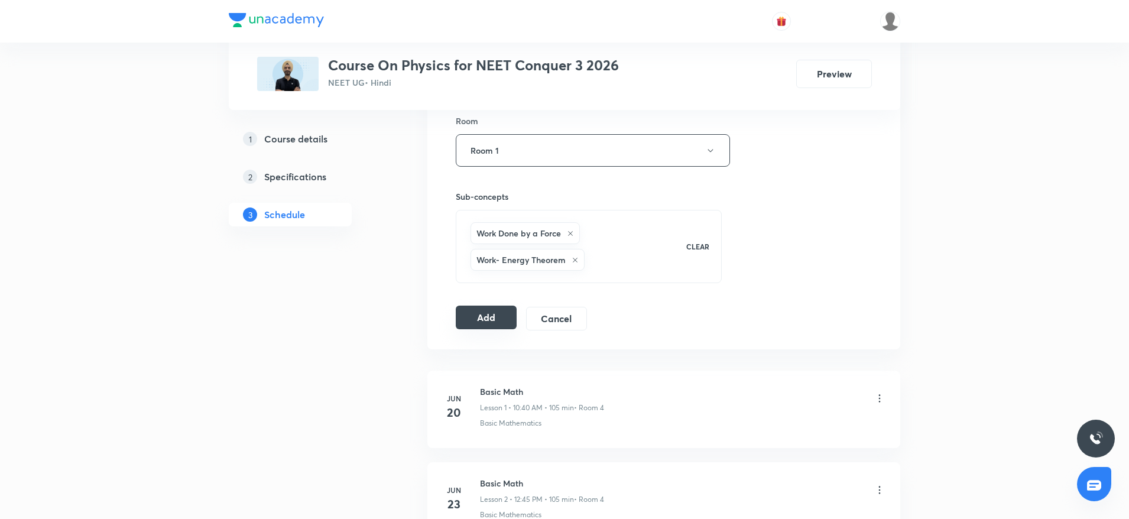
click at [474, 314] on button "Add" at bounding box center [486, 318] width 61 height 24
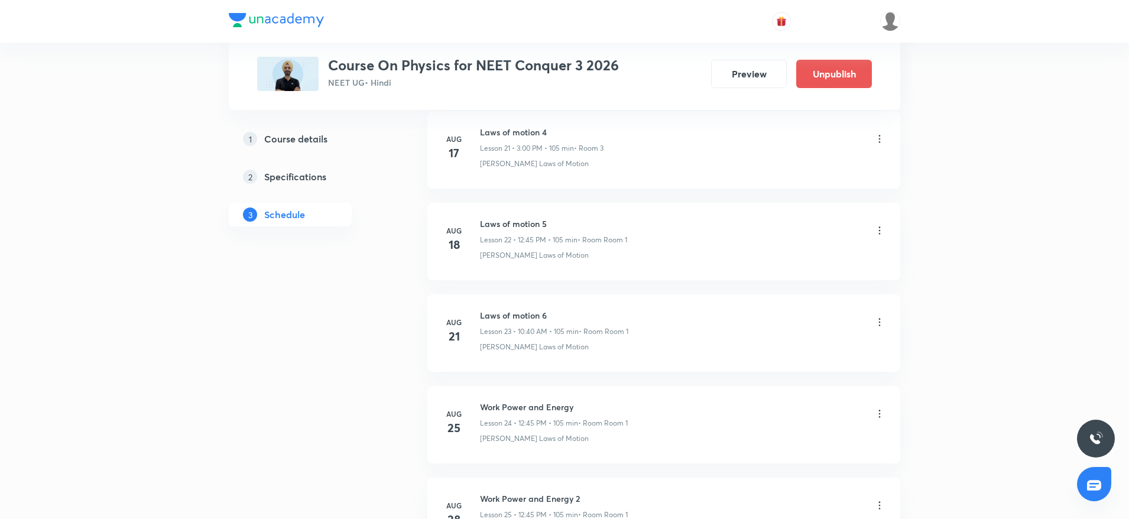
scroll to position [2360, 0]
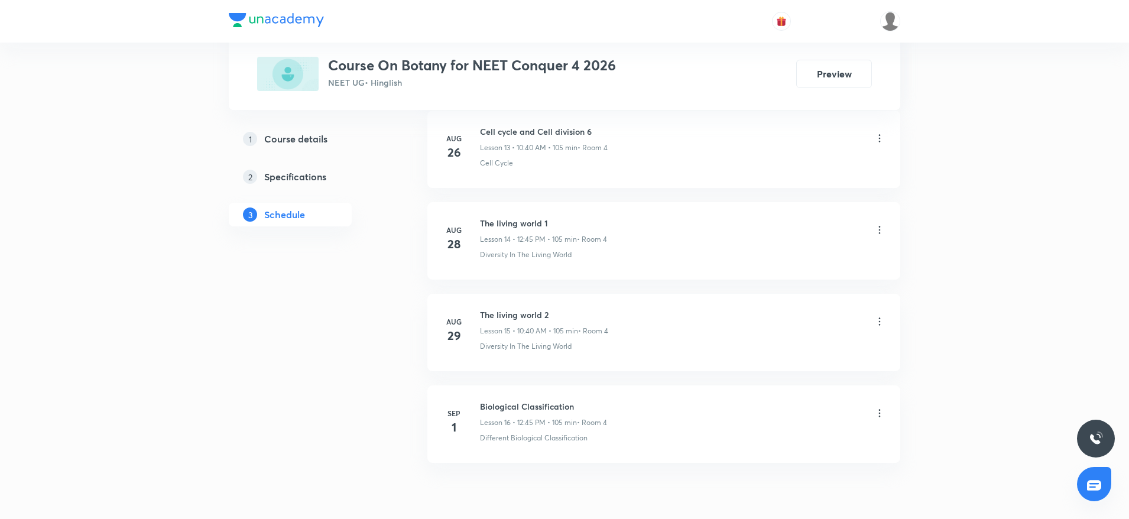
scroll to position [1895, 0]
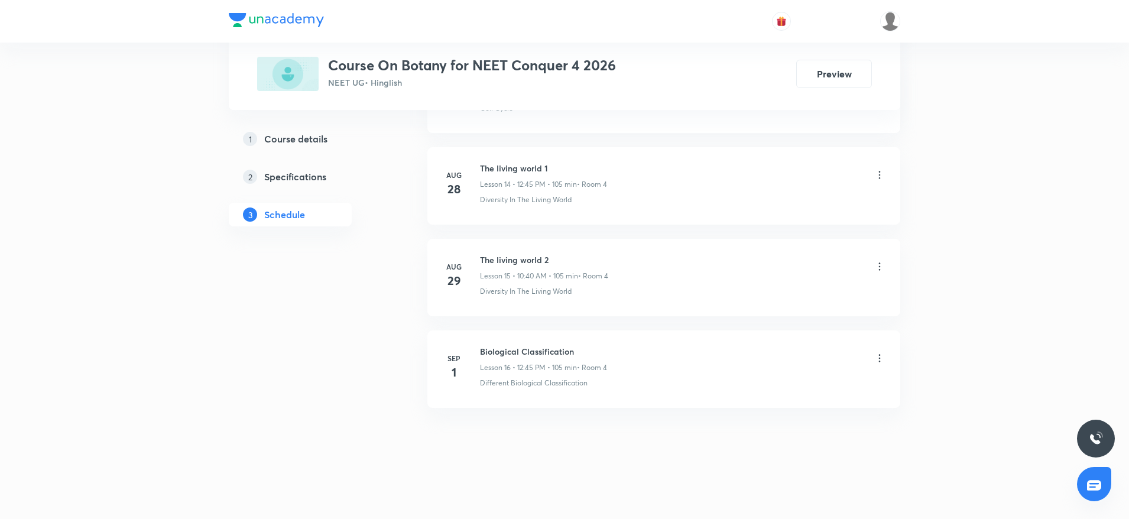
click at [552, 349] on h6 "Biological Classification" at bounding box center [543, 351] width 127 height 12
copy h6 "Biological Classification"
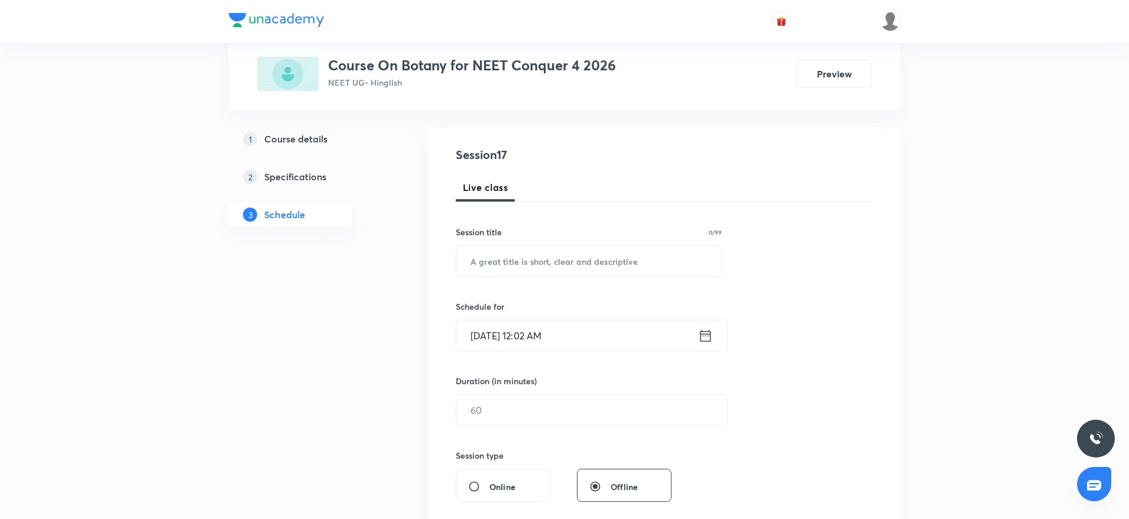
scroll to position [0, 0]
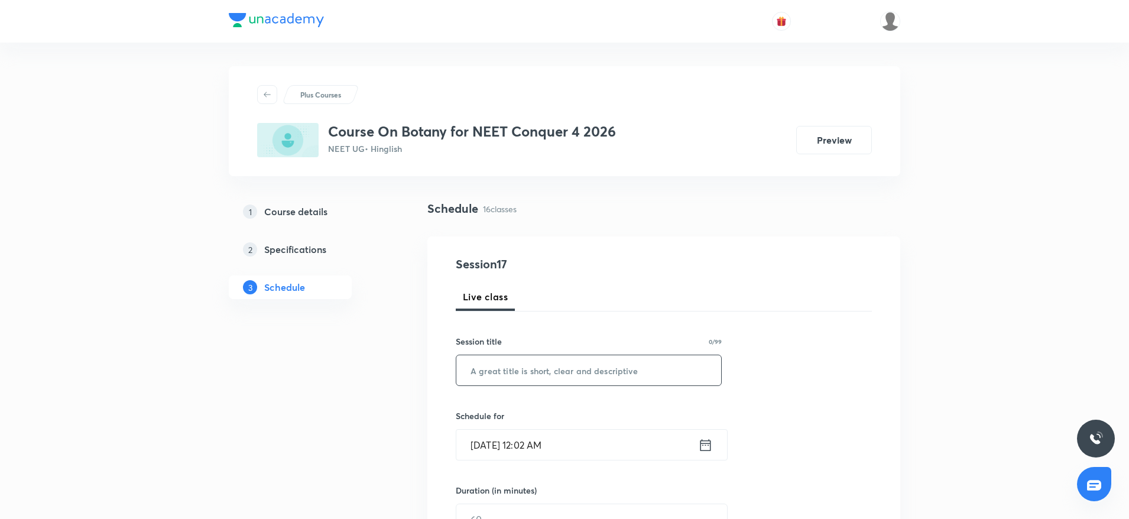
click at [495, 365] on input "text" at bounding box center [588, 370] width 265 height 30
paste input "Biological Classification"
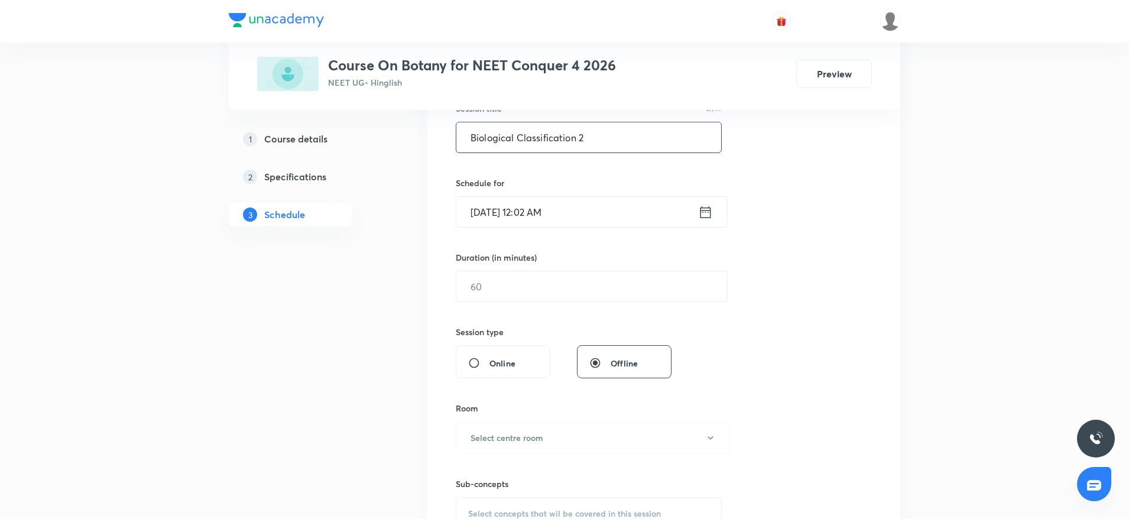
scroll to position [234, 0]
type input "Biological Classification 2"
click at [617, 211] on input "[DATE] 12:02 AM" at bounding box center [577, 211] width 242 height 30
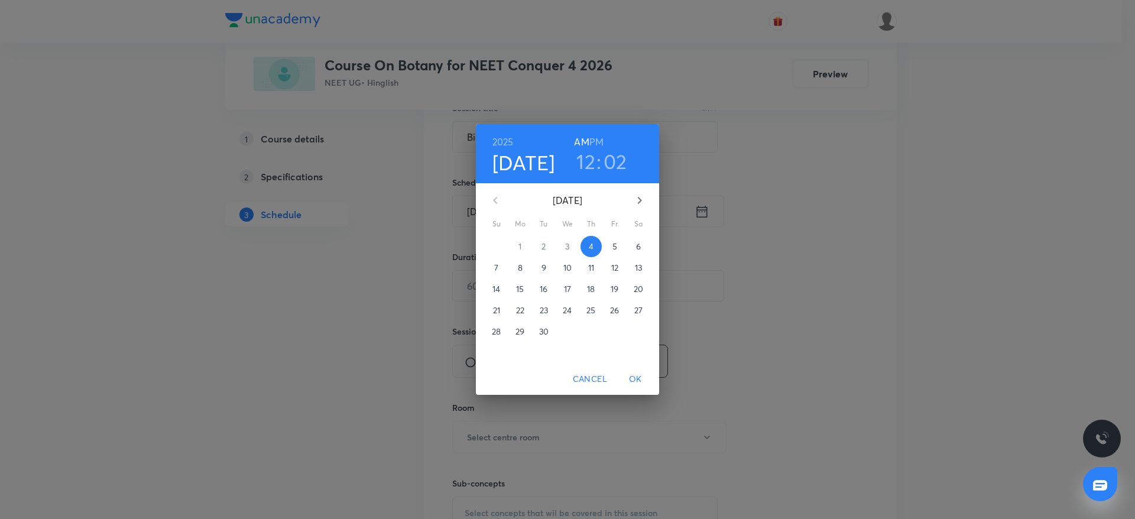
click at [585, 167] on h3 "12" at bounding box center [585, 161] width 19 height 25
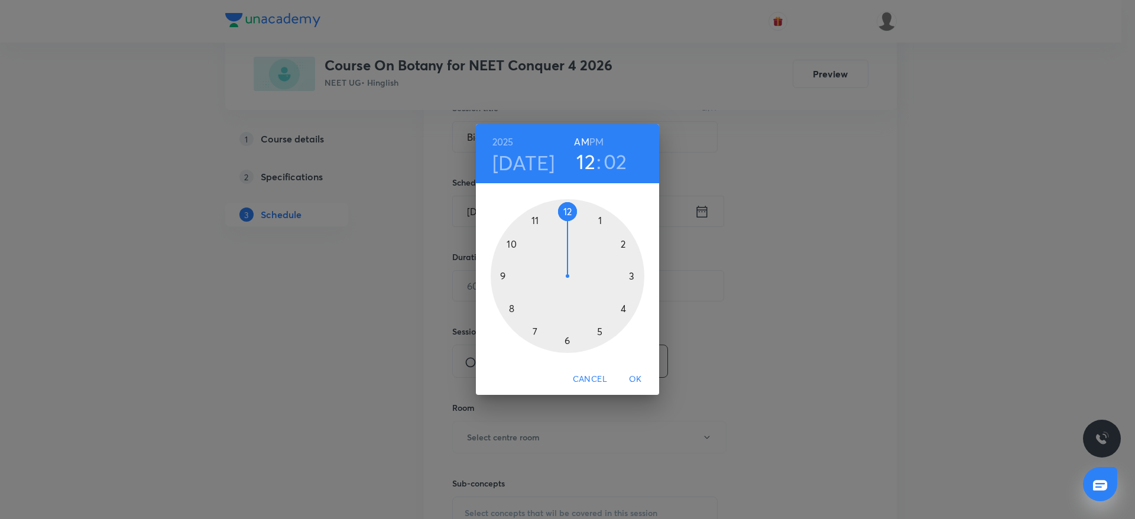
click at [508, 242] on div at bounding box center [568, 276] width 154 height 154
click at [507, 306] on div at bounding box center [568, 276] width 154 height 154
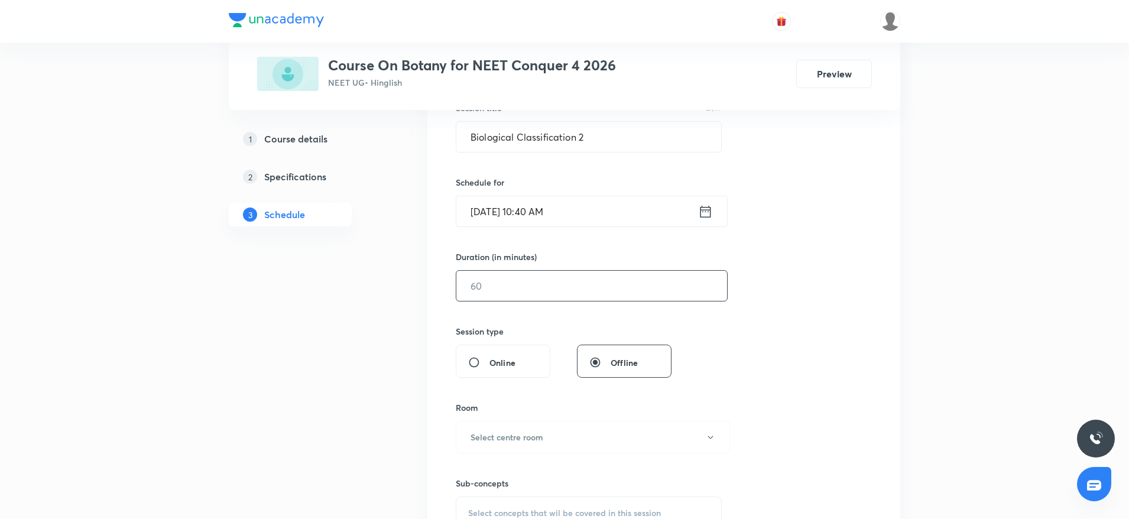
click at [490, 293] on input "text" at bounding box center [591, 286] width 271 height 30
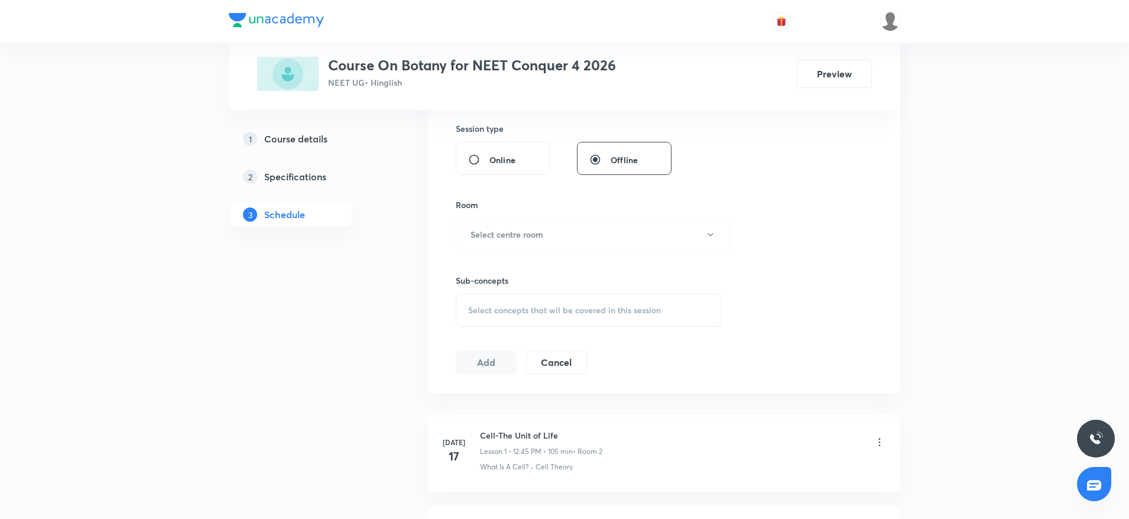
scroll to position [437, 0]
type input "105"
click at [501, 231] on h6 "Select centre room" at bounding box center [507, 233] width 73 height 12
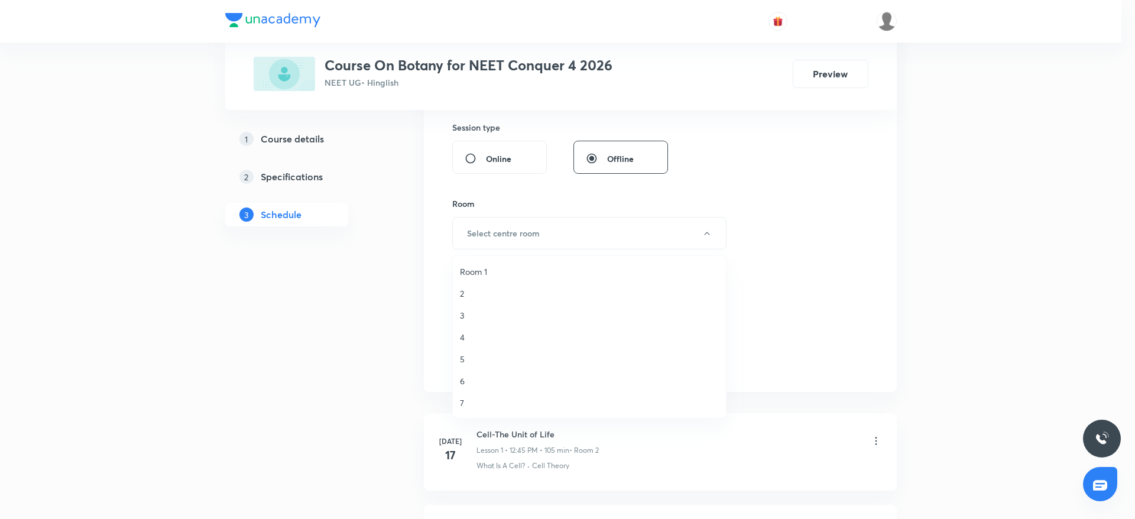
click at [464, 339] on span "4" at bounding box center [589, 337] width 259 height 12
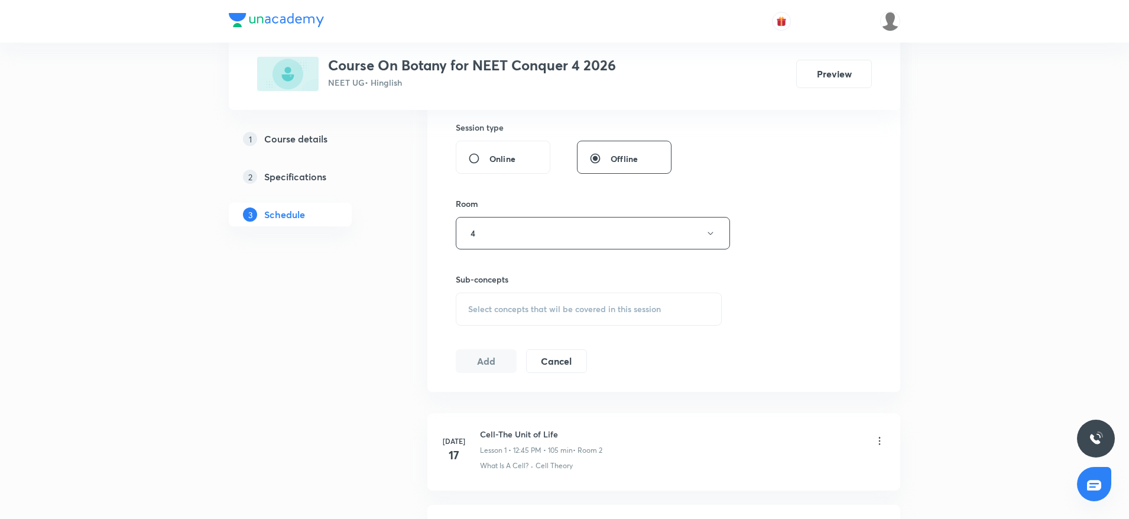
click at [498, 312] on span "Select concepts that wil be covered in this session" at bounding box center [564, 308] width 193 height 9
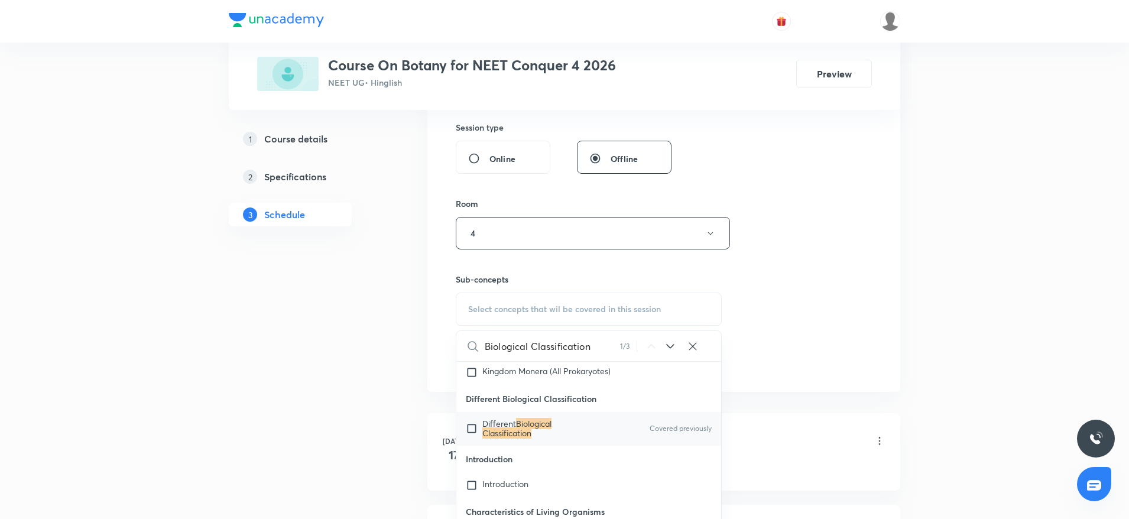
scroll to position [18789, 0]
type input "Biological Classification"
click at [500, 421] on mark "Biological Classification" at bounding box center [516, 426] width 69 height 21
checkbox input "true"
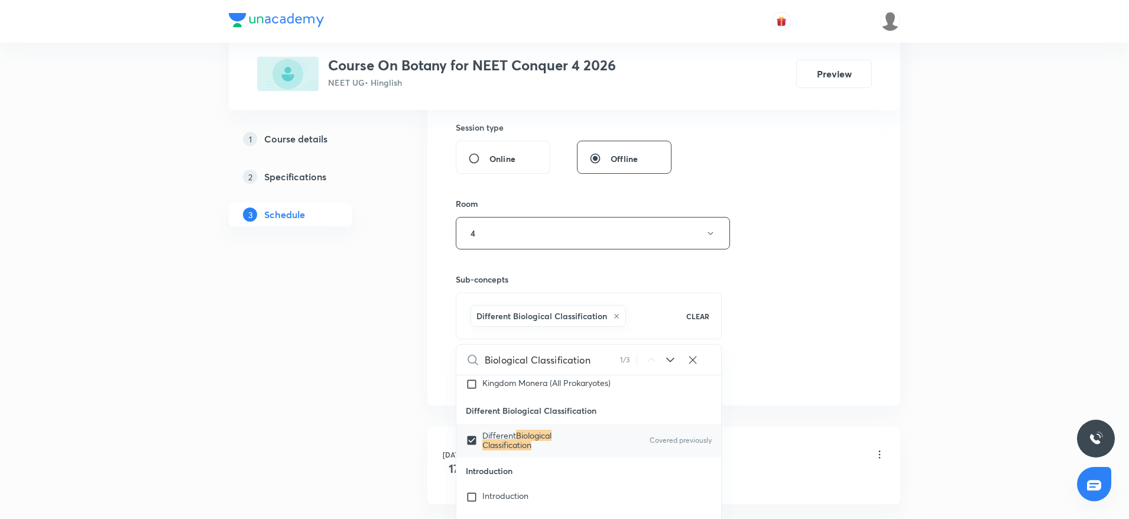
click at [780, 312] on div "Session 17 Live class Session title 27/99 Biological Classification 2 ​ Schedul…" at bounding box center [664, 102] width 416 height 569
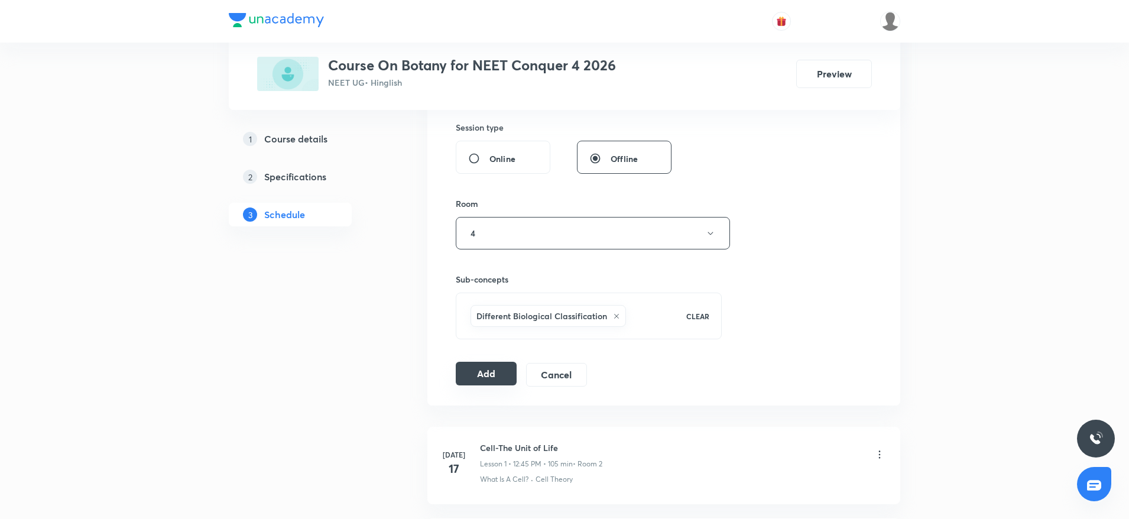
click at [479, 372] on button "Add" at bounding box center [486, 374] width 61 height 24
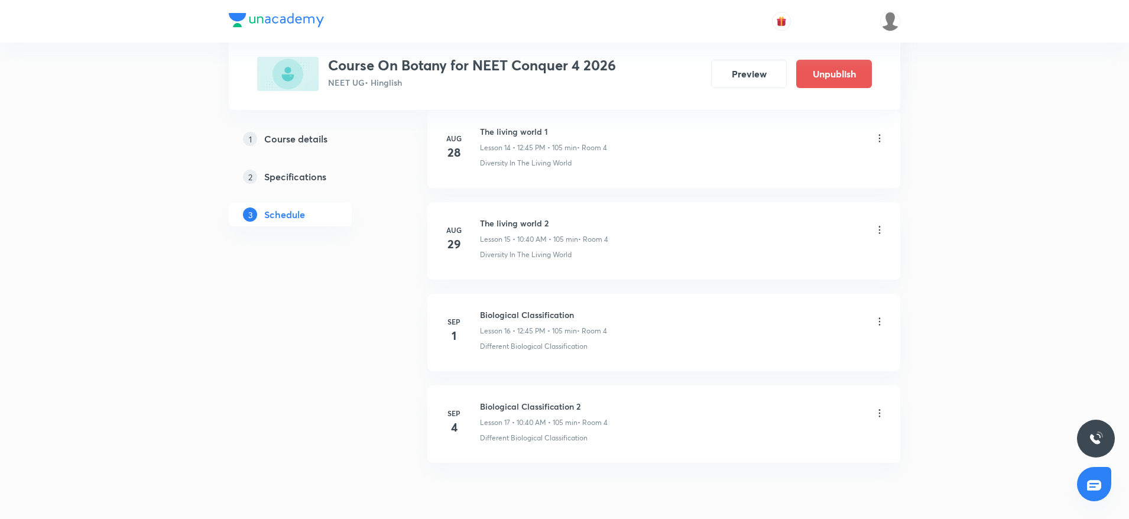
scroll to position [1443, 0]
